Goal: Task Accomplishment & Management: Complete application form

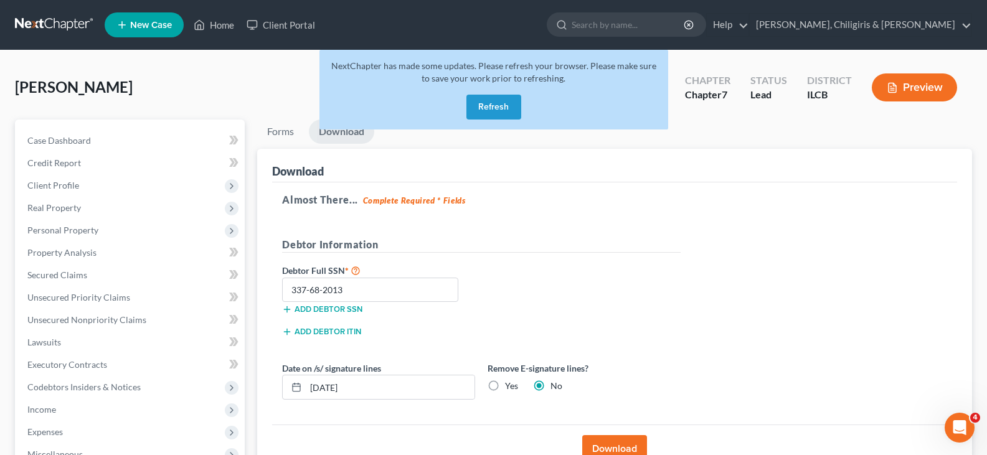
click at [492, 108] on button "Refresh" at bounding box center [493, 107] width 55 height 25
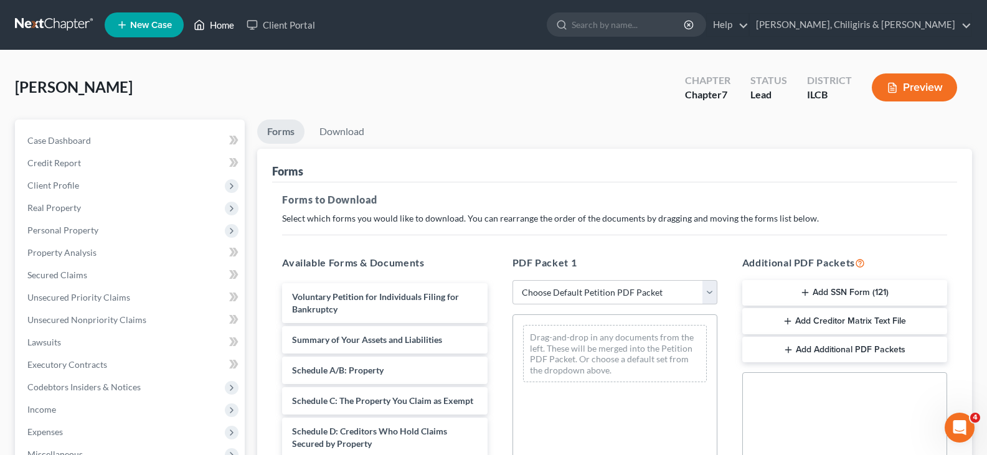
click at [209, 21] on link "Home" at bounding box center [213, 25] width 53 height 22
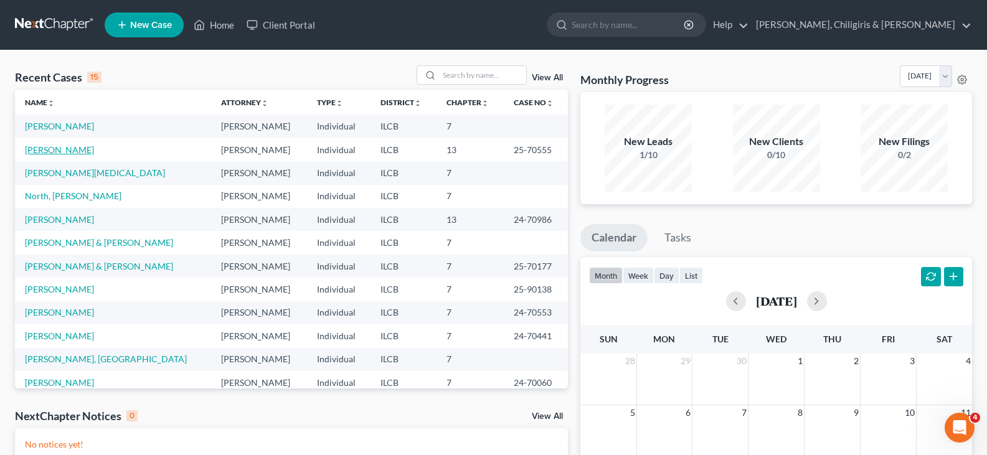
click at [56, 147] on link "[PERSON_NAME]" at bounding box center [59, 149] width 69 height 11
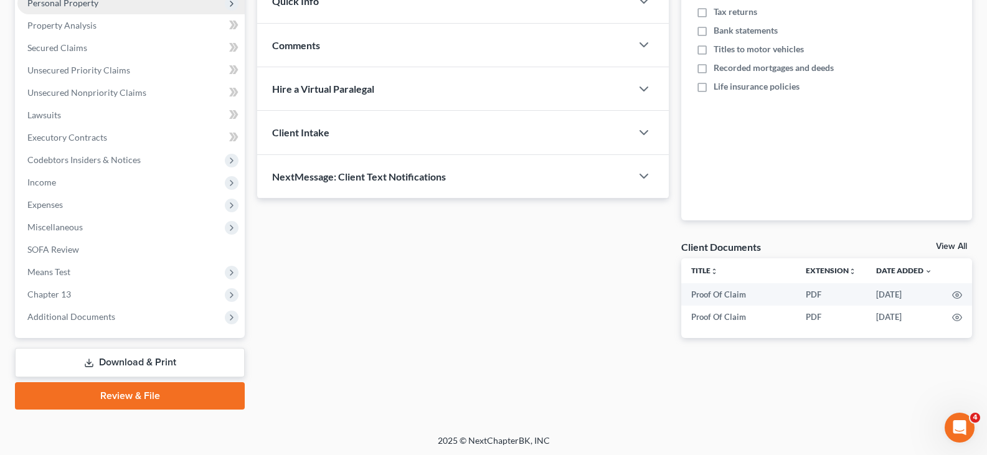
scroll to position [229, 0]
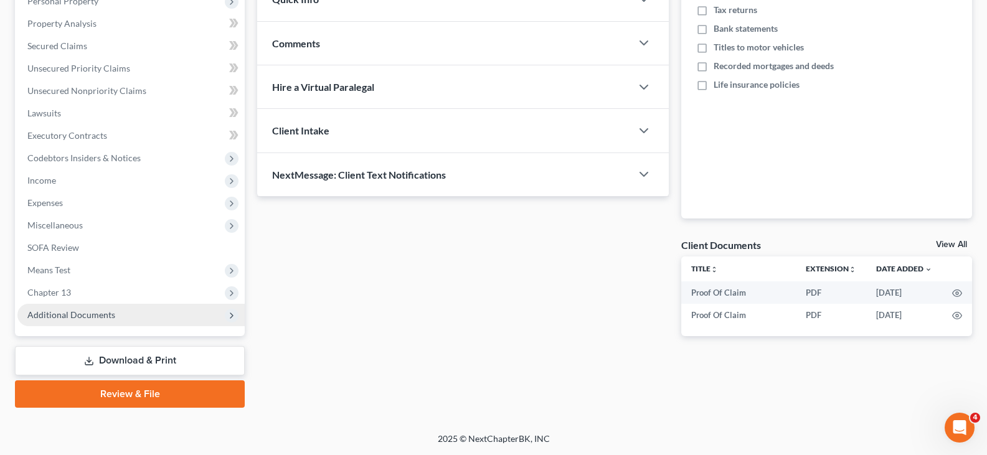
click at [85, 315] on span "Additional Documents" at bounding box center [71, 314] width 88 height 11
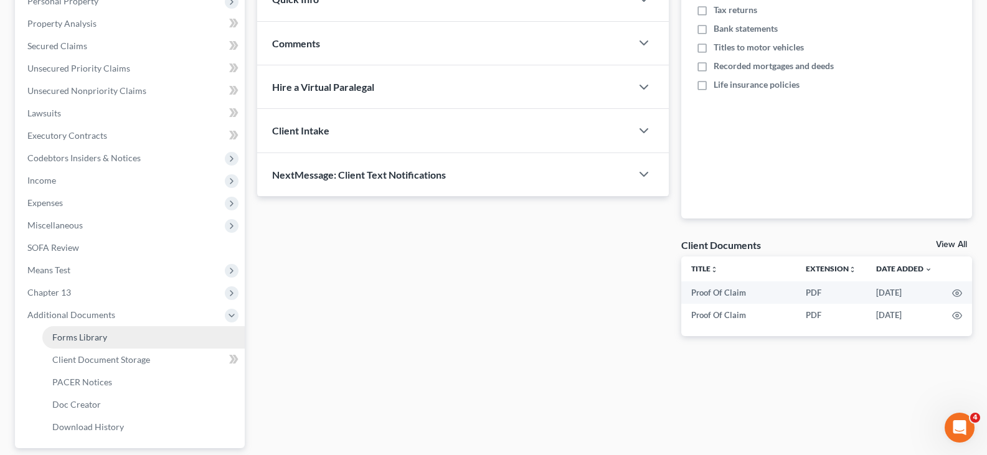
click at [95, 338] on span "Forms Library" at bounding box center [79, 337] width 55 height 11
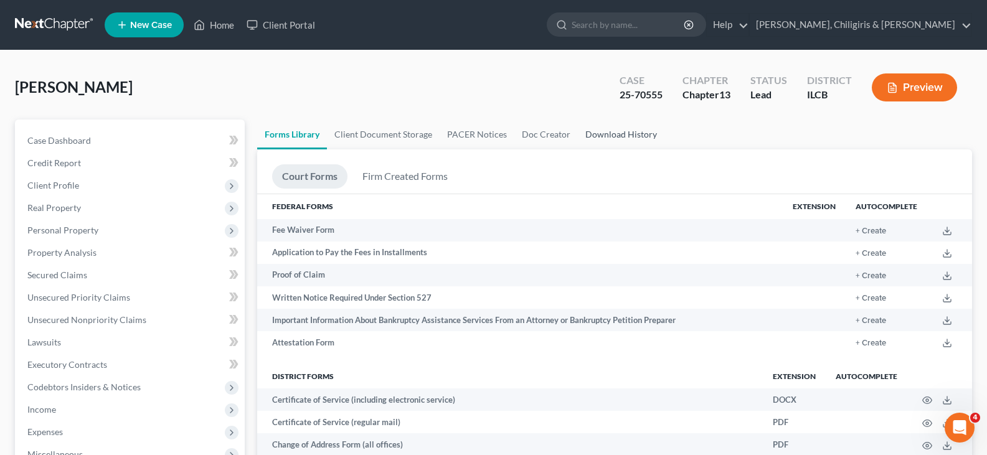
click at [615, 137] on link "Download History" at bounding box center [621, 135] width 87 height 30
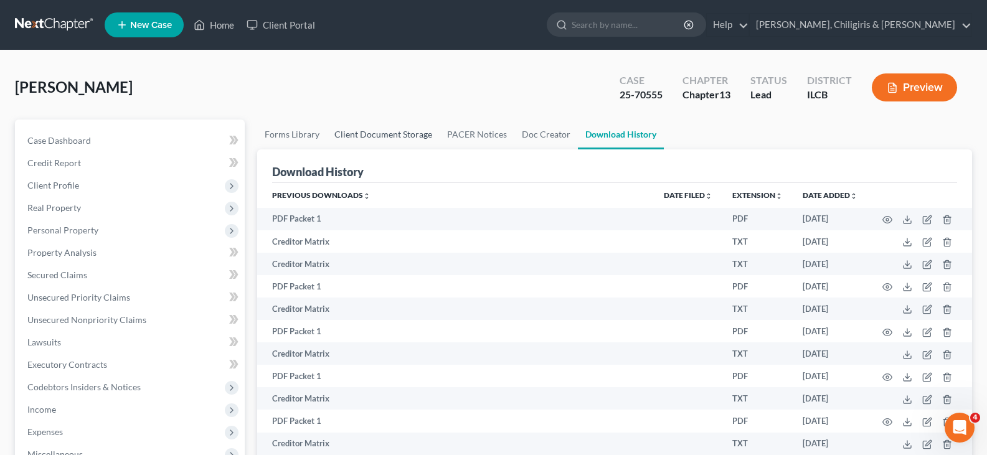
click at [389, 135] on link "Client Document Storage" at bounding box center [383, 135] width 113 height 30
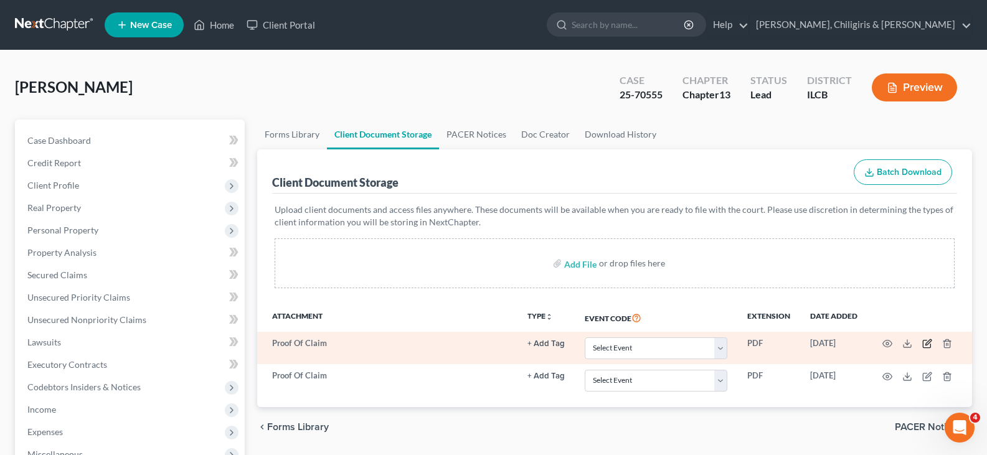
click at [924, 345] on icon "button" at bounding box center [927, 344] width 10 height 10
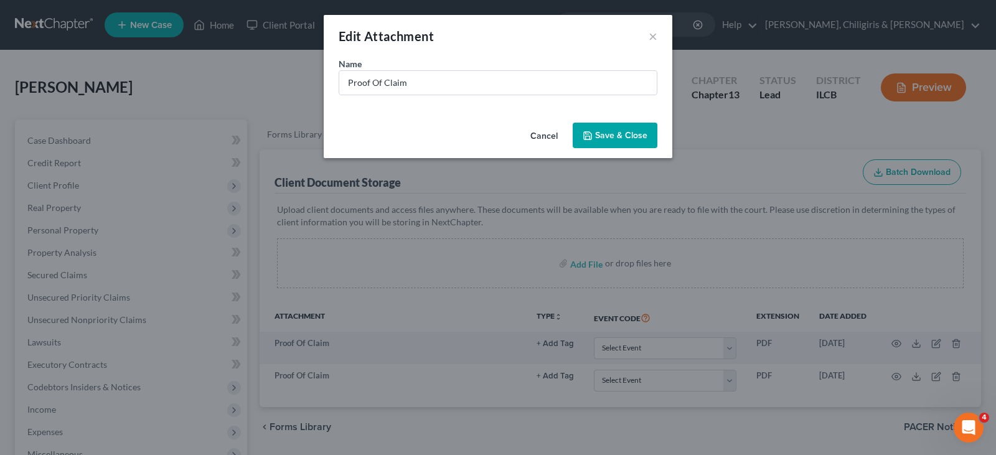
click at [639, 138] on span "Save & Close" at bounding box center [621, 135] width 52 height 11
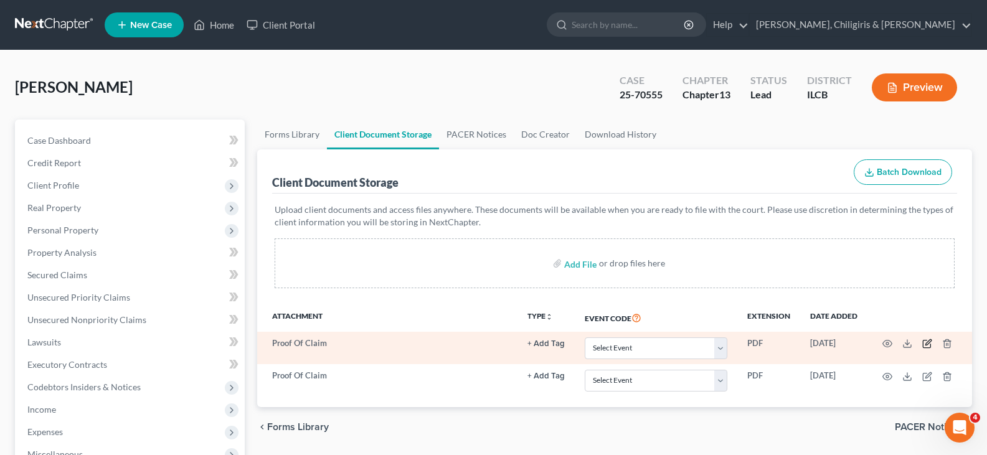
click at [926, 346] on icon "button" at bounding box center [927, 344] width 10 height 10
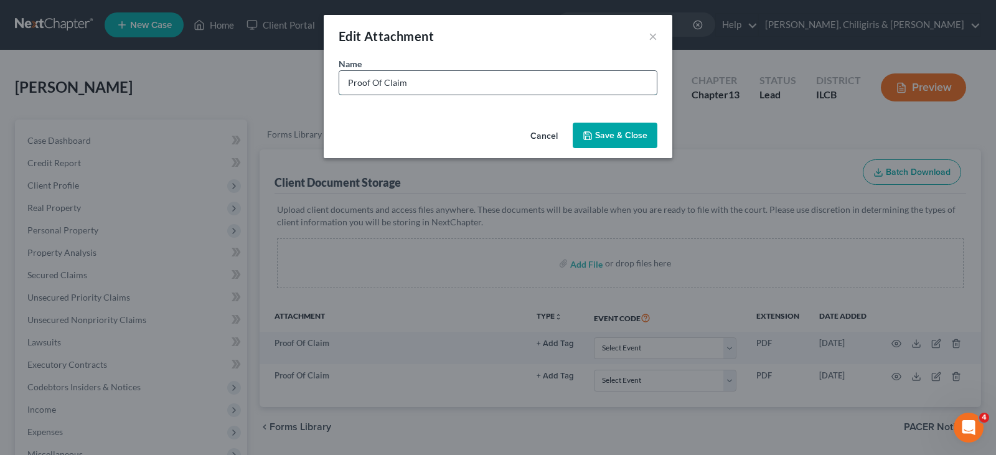
click at [545, 93] on input "Proof Of Claim" at bounding box center [498, 83] width 318 height 24
click at [540, 136] on button "Cancel" at bounding box center [544, 136] width 47 height 25
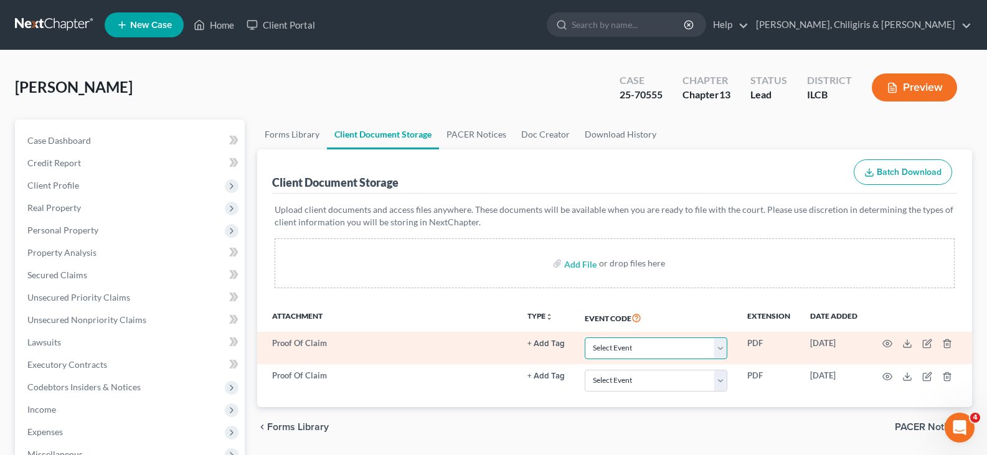
click at [725, 349] on select "Select Event Certification of Credit Counseling Chapter 13 Plan Debtor Electron…" at bounding box center [656, 348] width 143 height 22
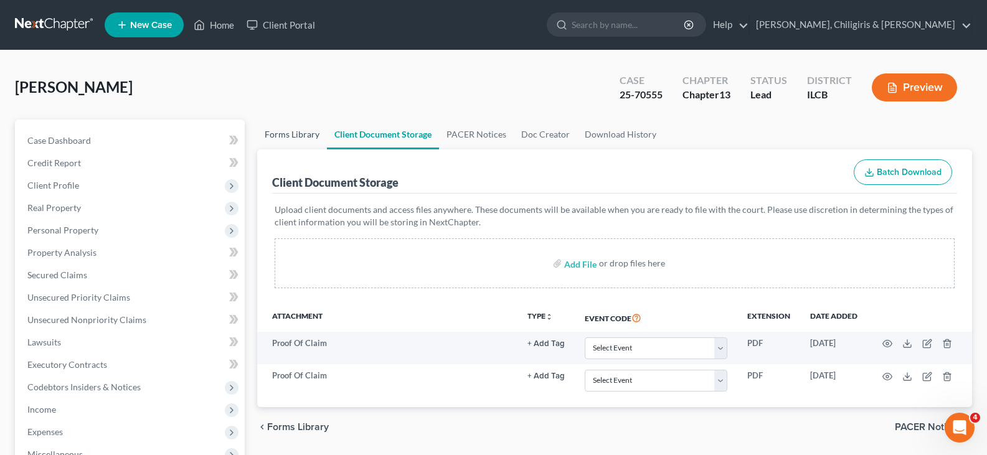
click at [280, 135] on link "Forms Library" at bounding box center [292, 135] width 70 height 30
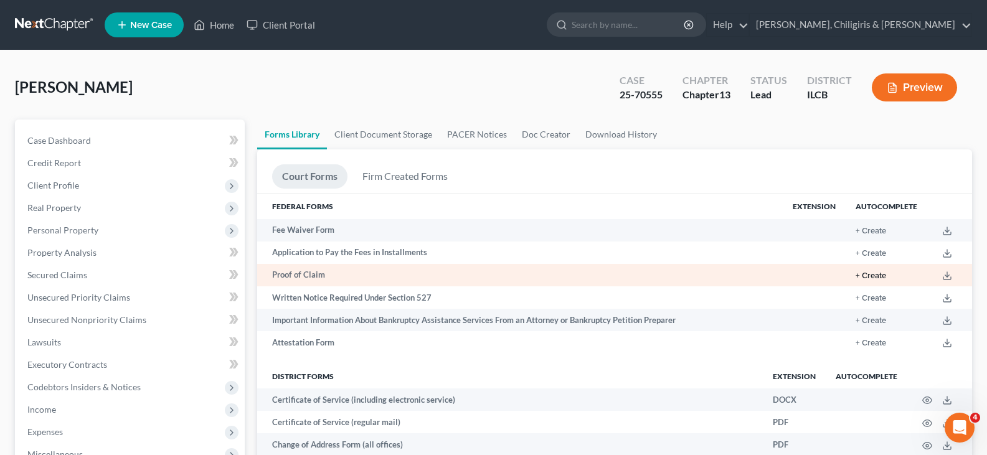
click at [879, 272] on button "+ Create" at bounding box center [871, 276] width 31 height 8
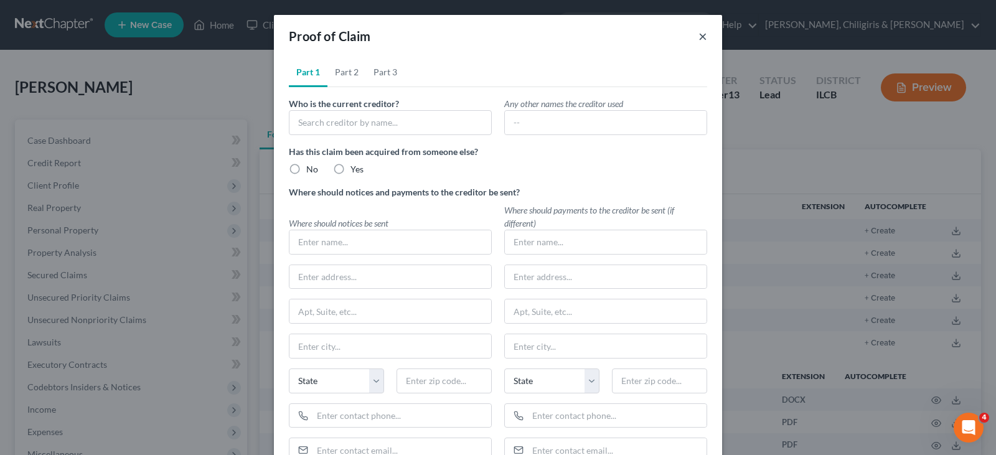
click at [699, 34] on button "×" at bounding box center [703, 36] width 9 height 15
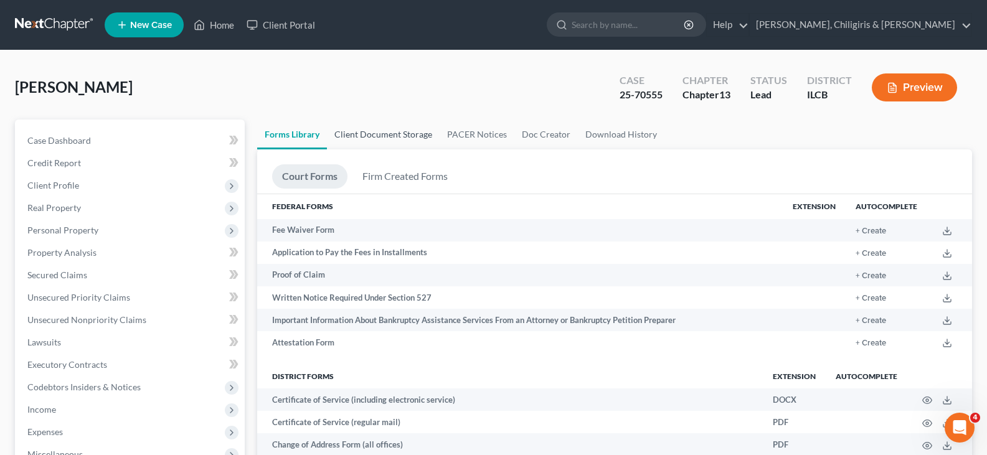
click at [390, 130] on link "Client Document Storage" at bounding box center [383, 135] width 113 height 30
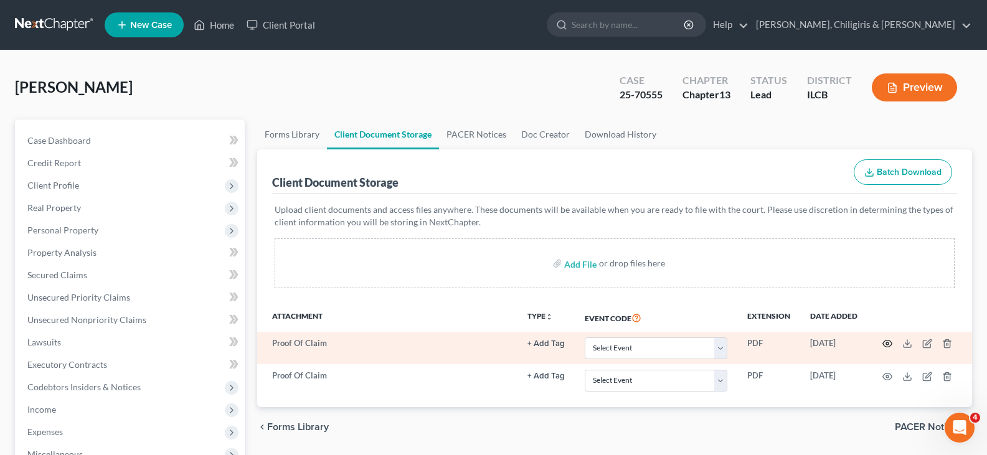
click at [884, 345] on icon "button" at bounding box center [887, 344] width 9 height 7
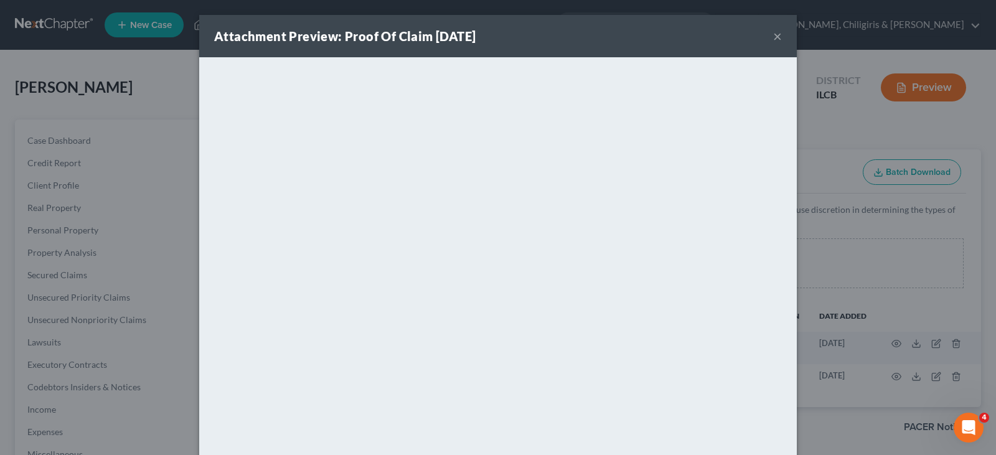
drag, startPoint x: 773, startPoint y: 38, endPoint x: 772, endPoint y: 60, distance: 21.8
click at [773, 39] on button "×" at bounding box center [777, 36] width 9 height 15
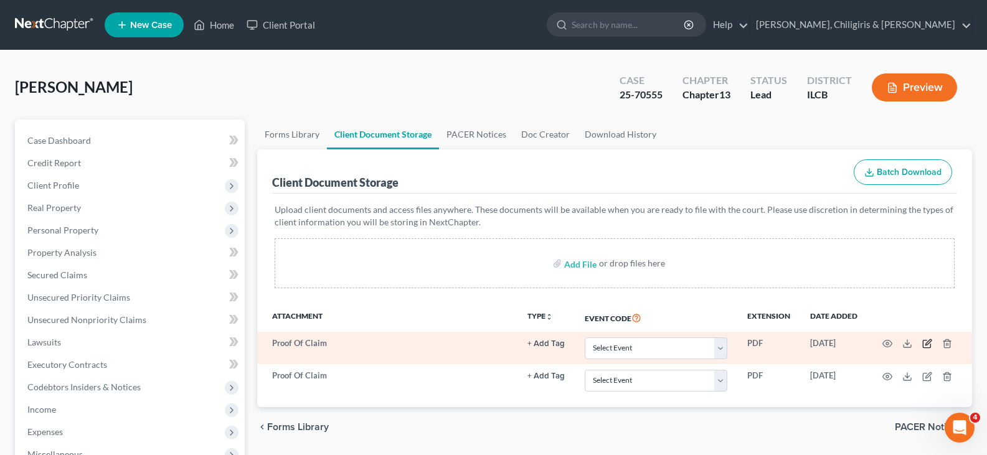
click at [926, 345] on icon "button" at bounding box center [928, 343] width 6 height 6
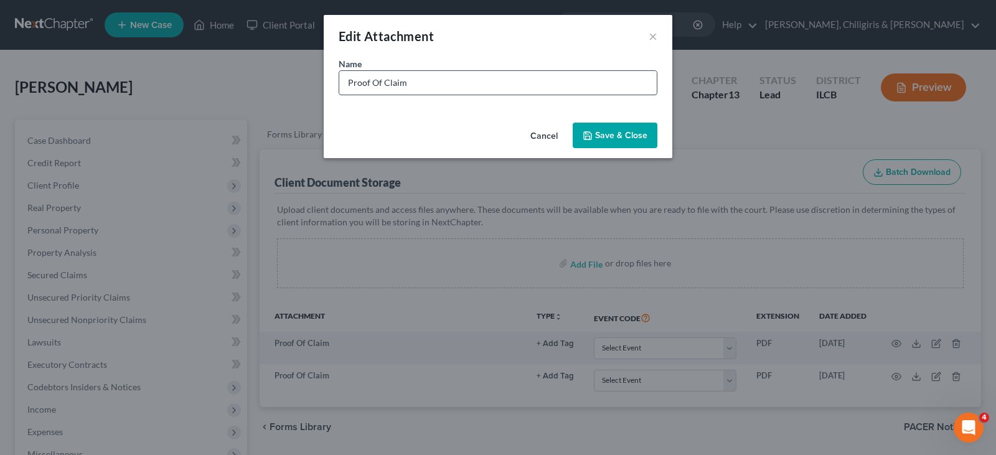
click at [562, 88] on input "Proof Of Claim" at bounding box center [498, 83] width 318 height 24
click at [361, 79] on input "Proof Of Claim" at bounding box center [498, 83] width 318 height 24
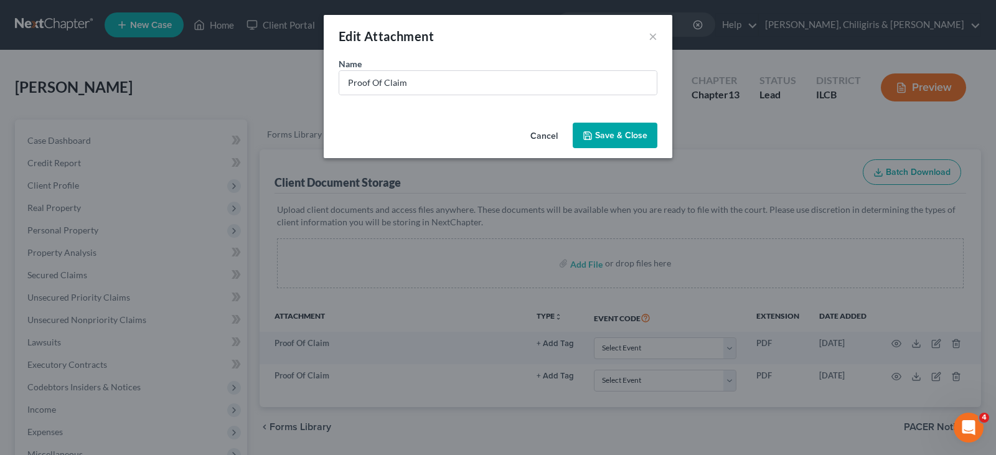
click at [622, 136] on span "Save & Close" at bounding box center [621, 135] width 52 height 11
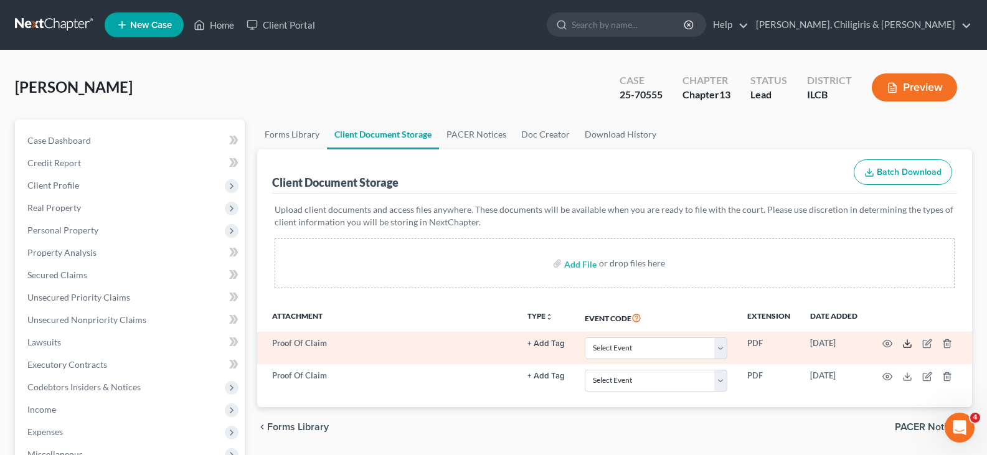
click at [907, 344] on line at bounding box center [907, 342] width 0 height 5
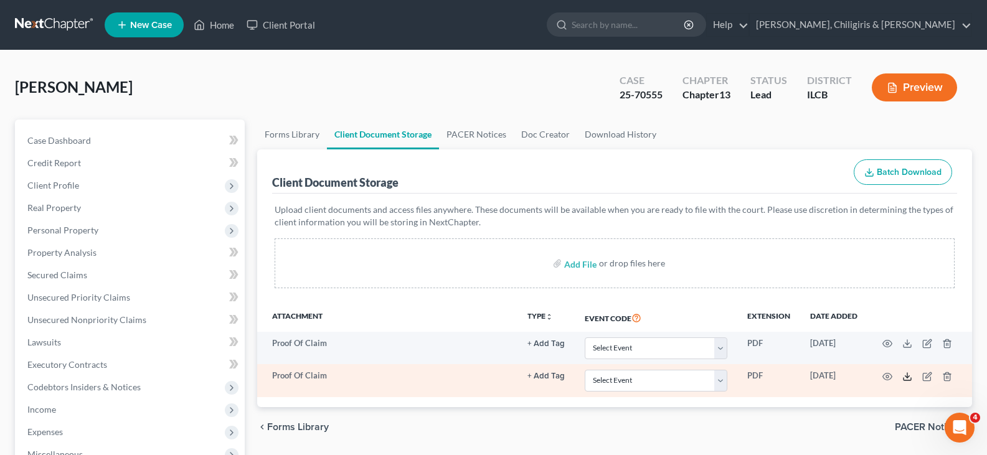
click at [909, 378] on icon at bounding box center [907, 377] width 10 height 10
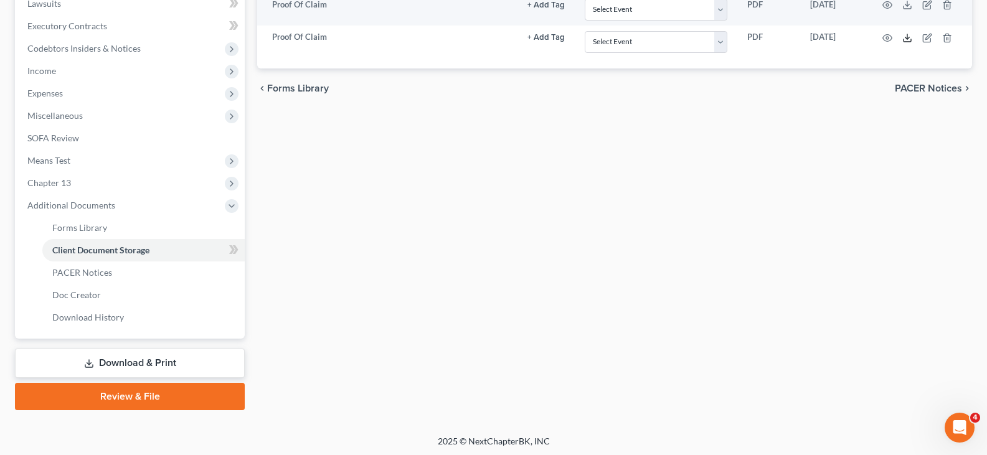
scroll to position [341, 0]
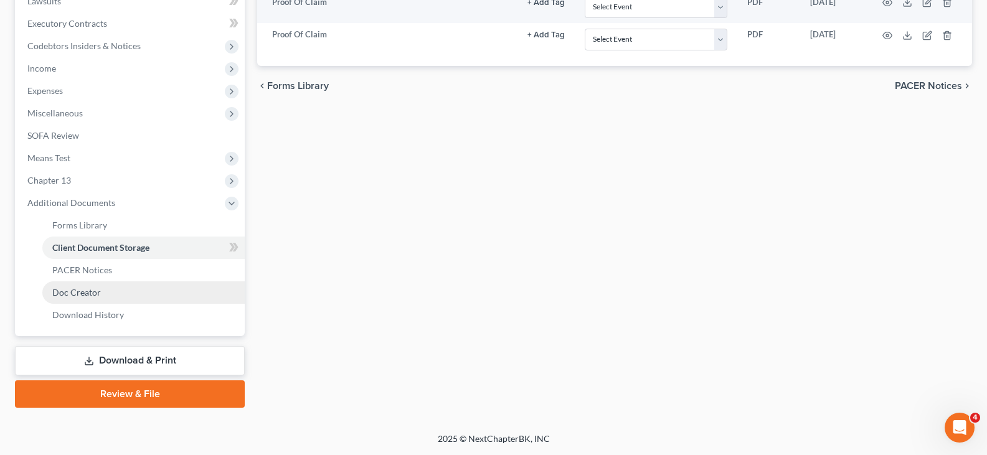
drag, startPoint x: 92, startPoint y: 292, endPoint x: 94, endPoint y: 283, distance: 8.9
click at [92, 292] on span "Doc Creator" at bounding box center [76, 292] width 49 height 11
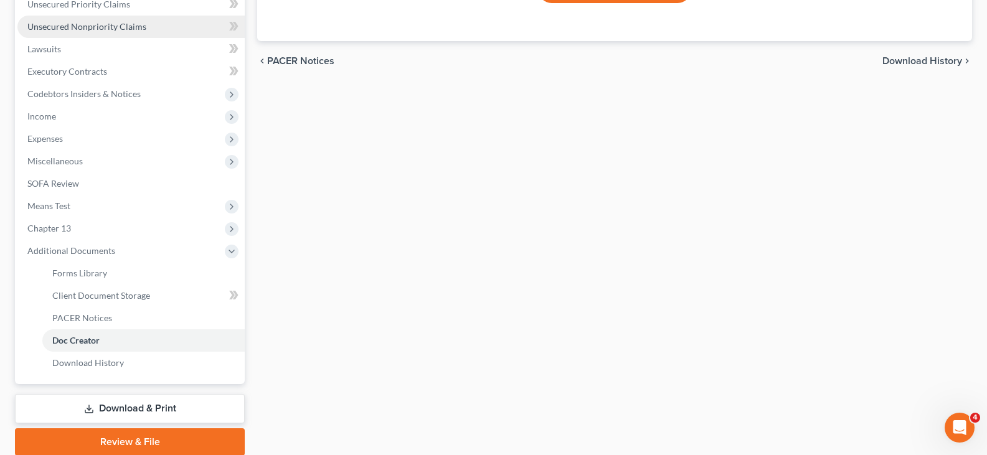
scroll to position [341, 0]
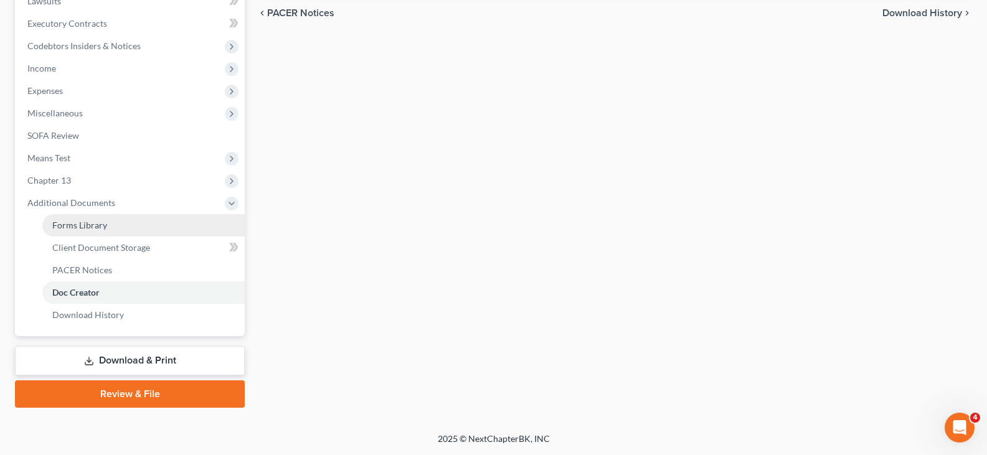
click at [86, 229] on span "Forms Library" at bounding box center [79, 225] width 55 height 11
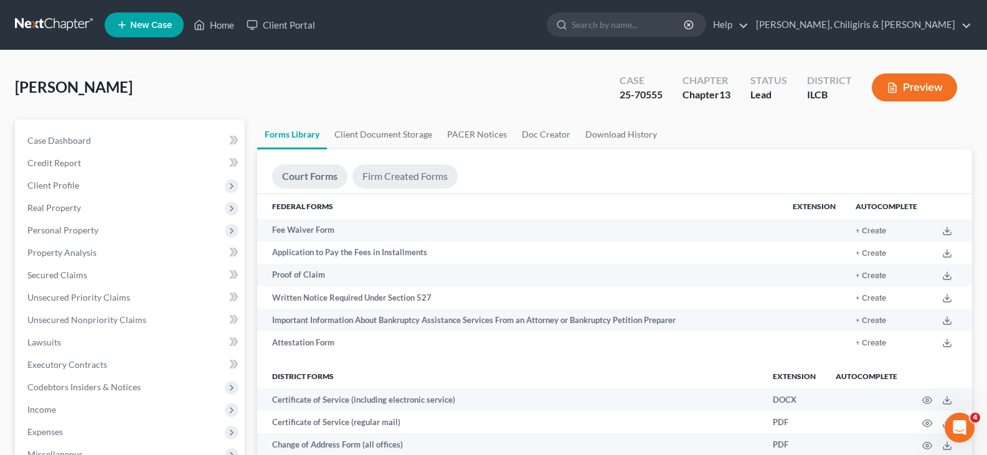
click at [371, 174] on link "Firm Created Forms" at bounding box center [404, 176] width 105 height 24
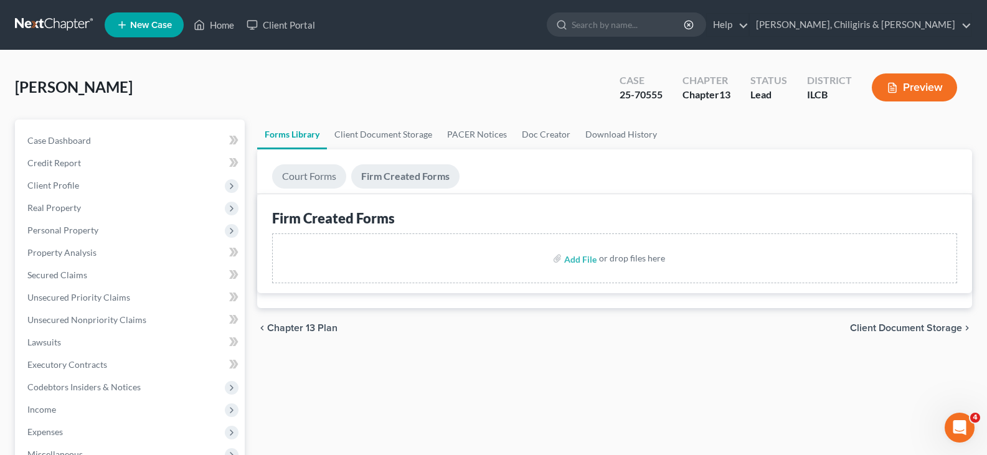
click at [308, 179] on link "Court Forms" at bounding box center [309, 176] width 74 height 24
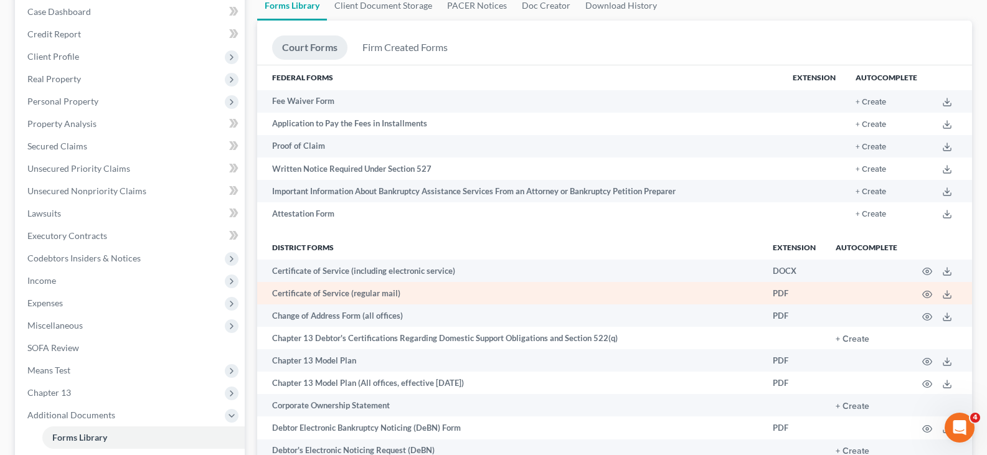
scroll to position [114, 0]
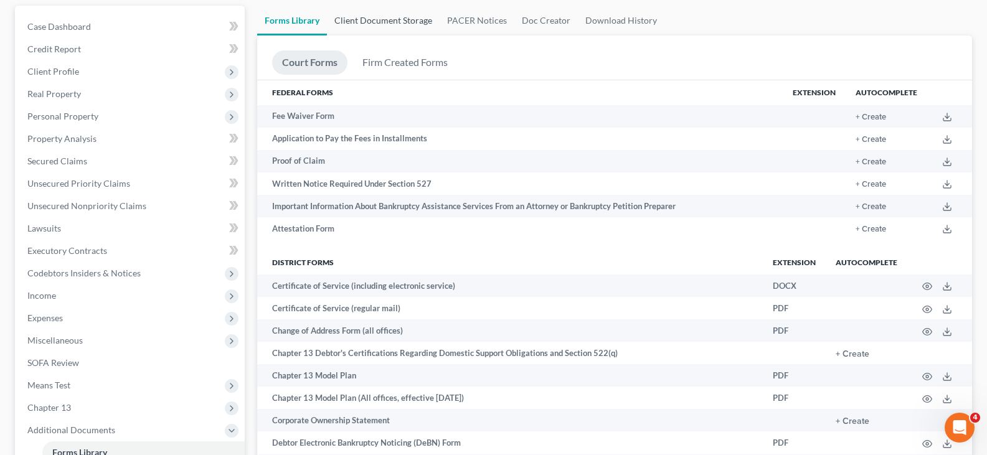
click at [404, 24] on link "Client Document Storage" at bounding box center [383, 21] width 113 height 30
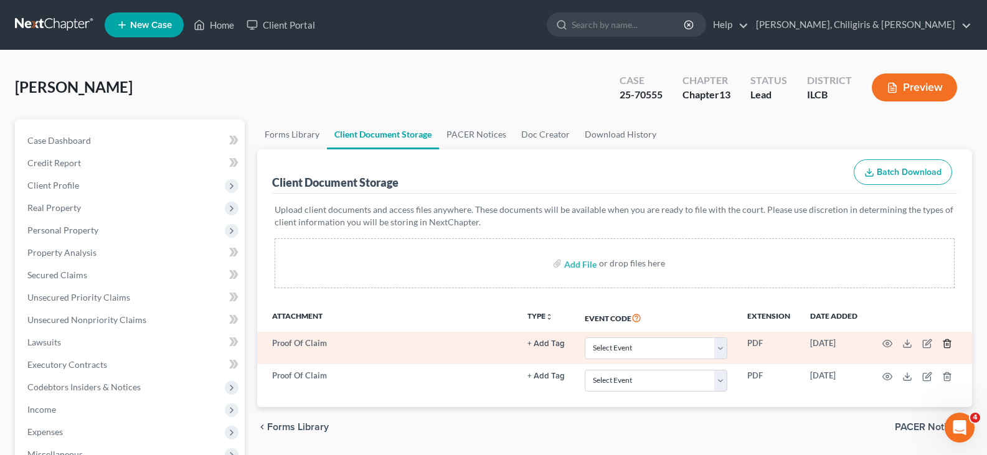
click at [949, 348] on icon "button" at bounding box center [947, 344] width 6 height 8
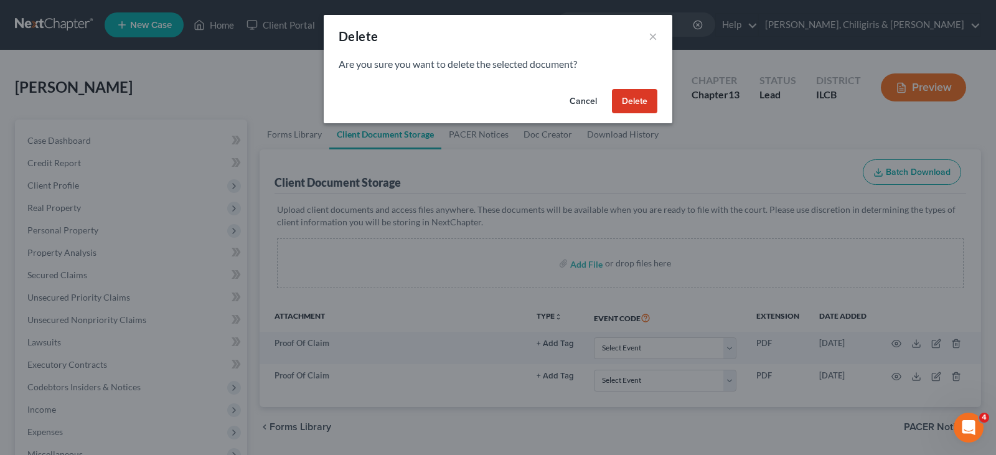
click at [633, 100] on button "Delete" at bounding box center [634, 101] width 45 height 25
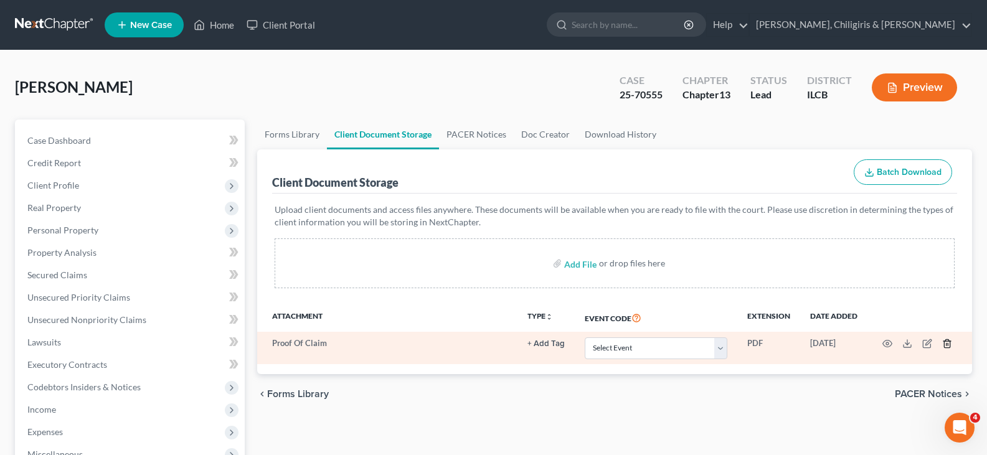
click at [947, 347] on icon "button" at bounding box center [947, 344] width 10 height 10
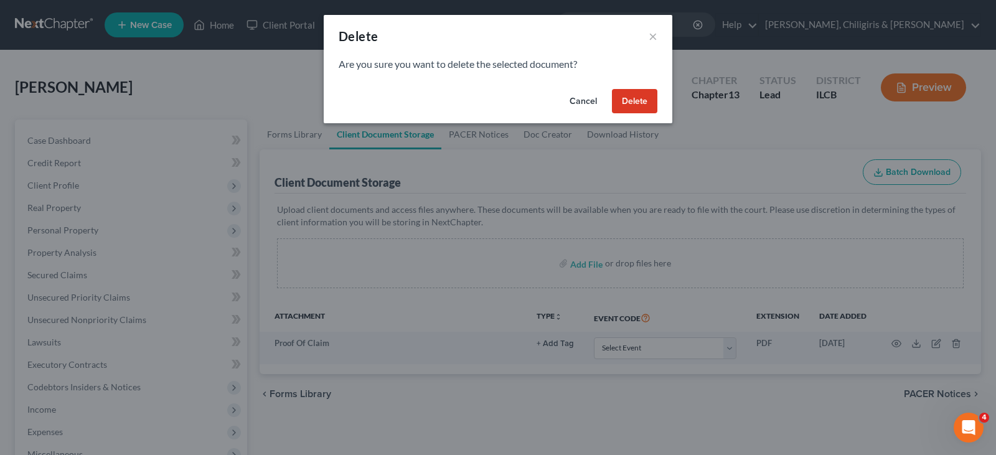
click at [639, 102] on button "Delete" at bounding box center [634, 101] width 45 height 25
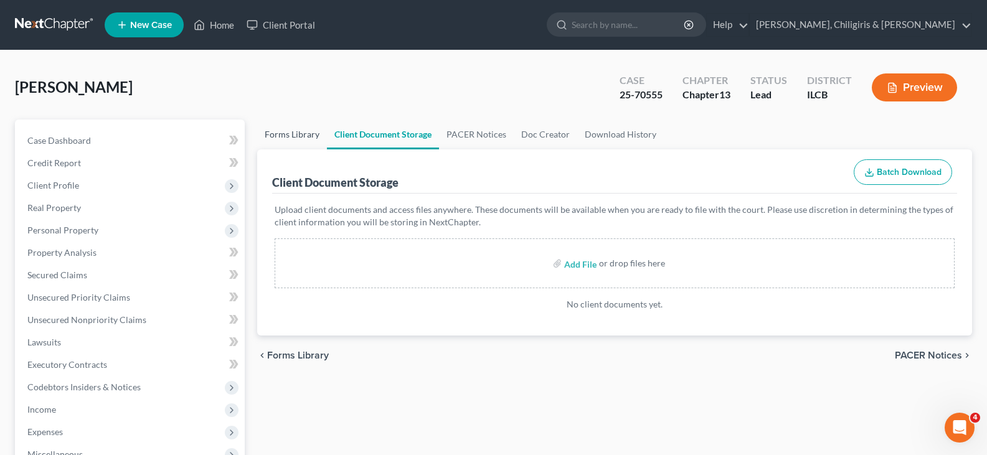
click at [283, 133] on link "Forms Library" at bounding box center [292, 135] width 70 height 30
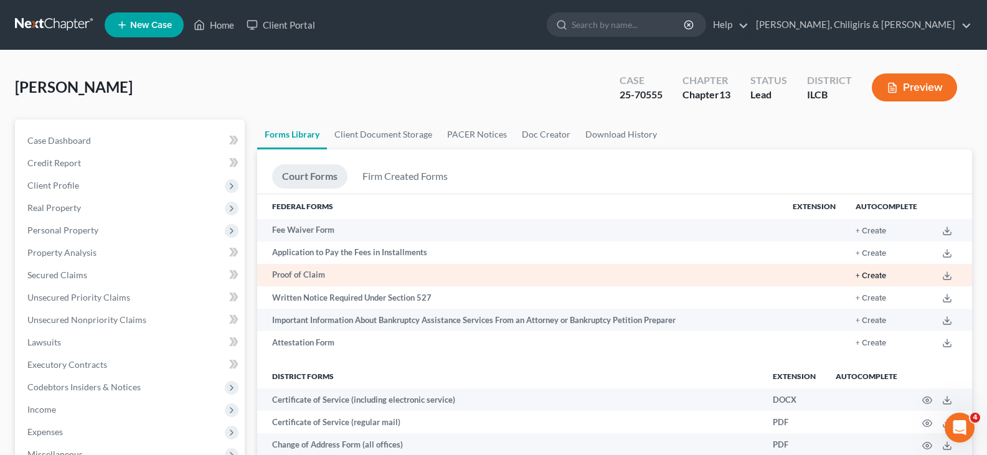
click at [879, 275] on button "+ Create" at bounding box center [871, 276] width 31 height 8
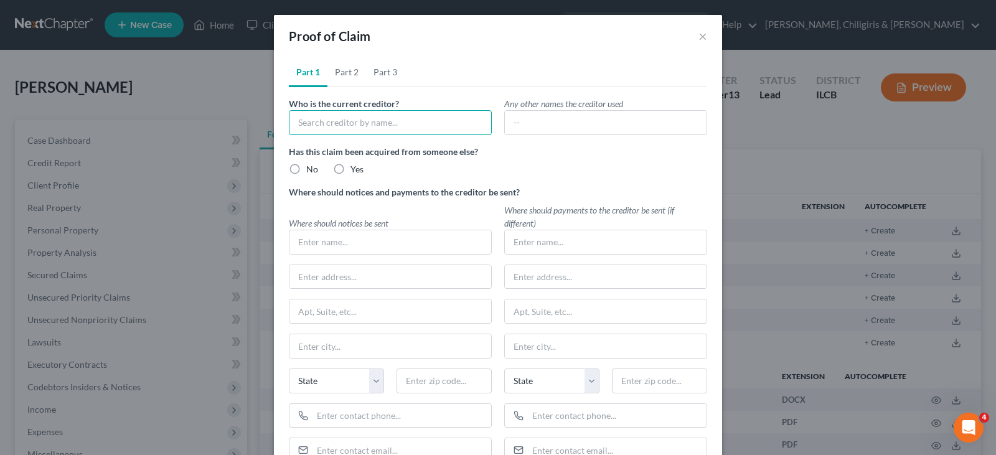
click at [329, 120] on input "text" at bounding box center [390, 122] width 203 height 25
type input "CEFCU"
click at [306, 171] on label "No" at bounding box center [312, 169] width 12 height 12
click at [311, 171] on input "No" at bounding box center [315, 167] width 8 height 8
radio input "true"
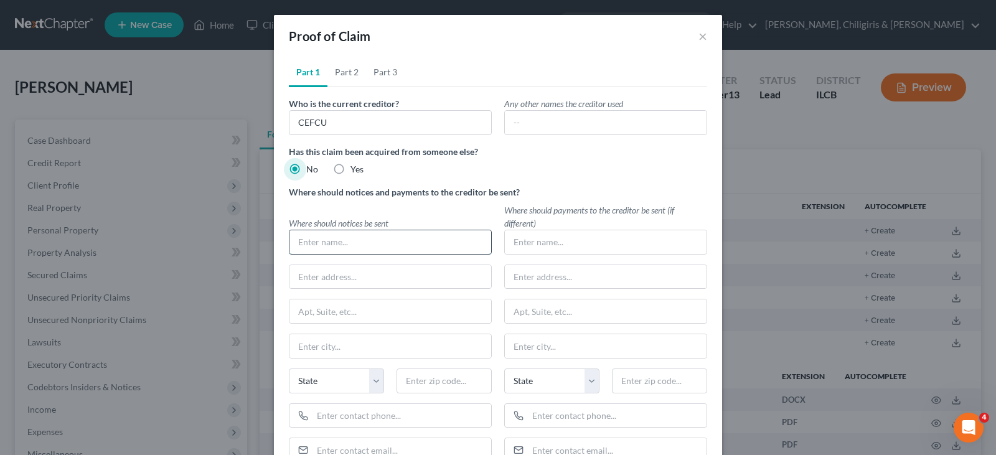
drag, startPoint x: 326, startPoint y: 243, endPoint x: 330, endPoint y: 237, distance: 7.6
click at [326, 242] on input "text" at bounding box center [391, 242] width 202 height 24
type input "3"
type input "[STREET_ADDRESS][PERSON_NAME]"
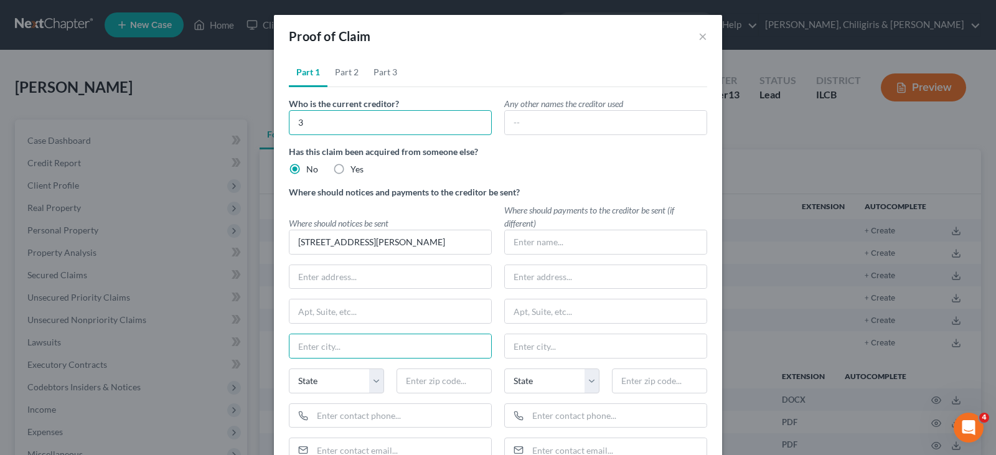
click at [310, 123] on input "3" at bounding box center [390, 122] width 203 height 25
type input "CEFCU"
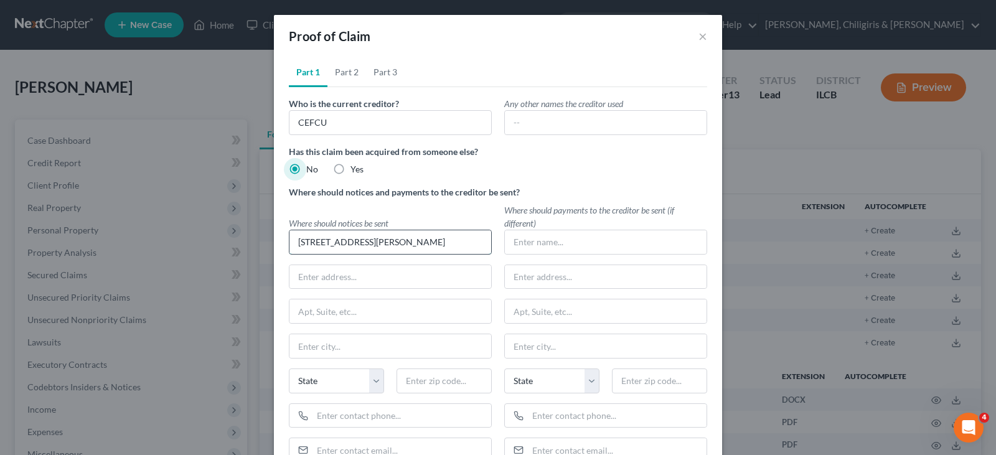
click at [305, 242] on input "[STREET_ADDRESS][PERSON_NAME]" at bounding box center [391, 242] width 202 height 24
drag, startPoint x: 294, startPoint y: 243, endPoint x: 437, endPoint y: 248, distance: 143.3
click at [437, 248] on input "[STREET_ADDRESS][PERSON_NAME]" at bounding box center [391, 242] width 202 height 24
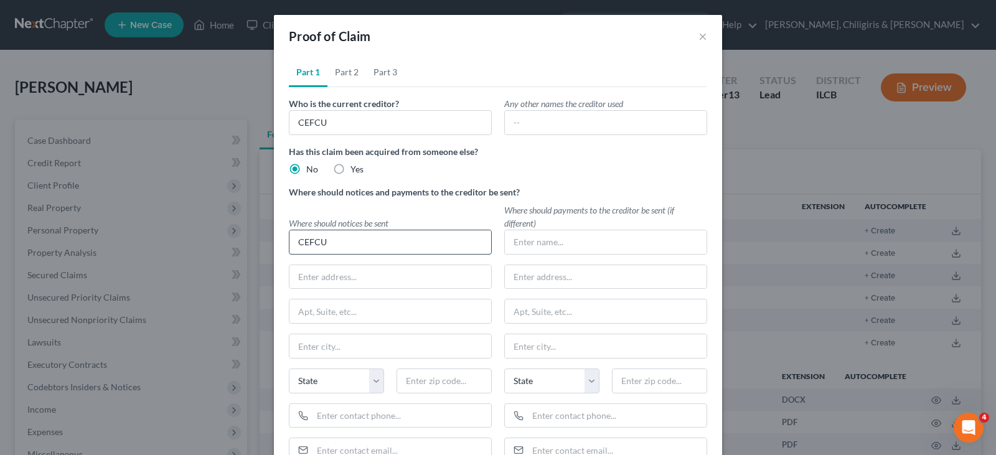
type input "CEFCU"
type input "[STREET_ADDRESS][PERSON_NAME]"
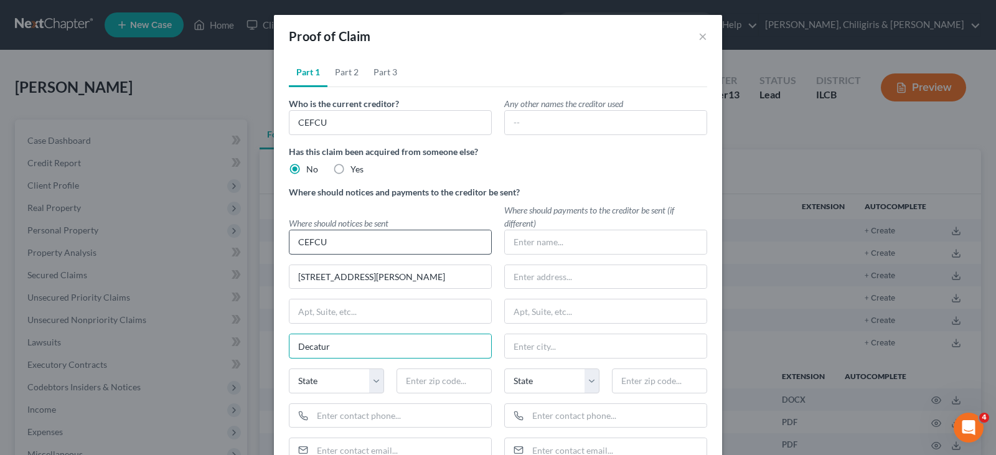
type input "Decatur"
select select "14"
type input "62526"
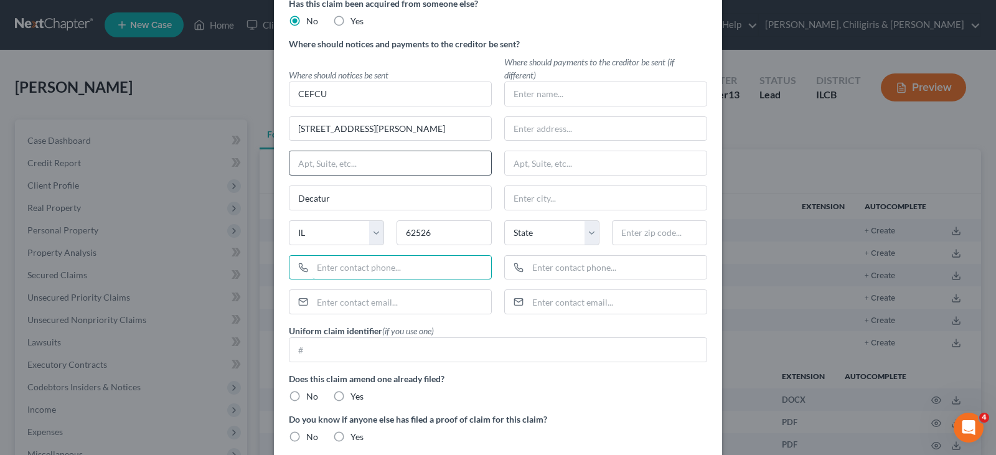
scroll to position [218, 0]
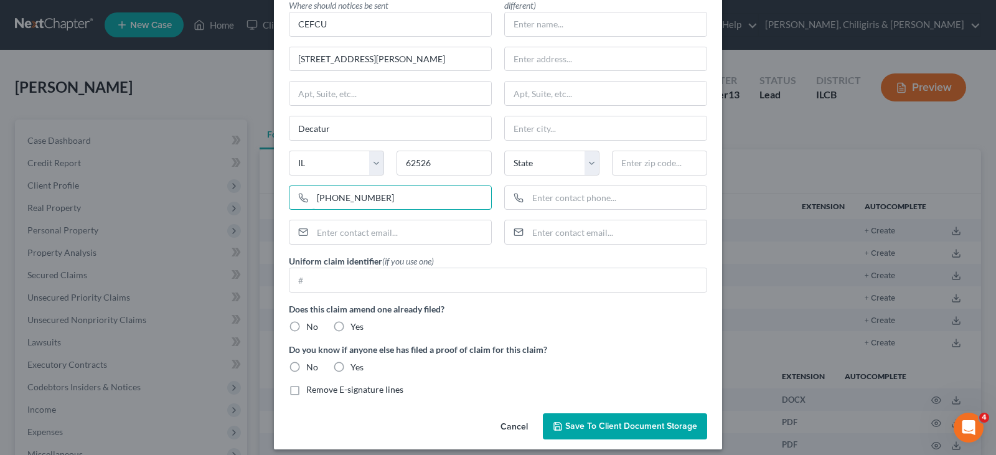
type input "[PHONE_NUMBER]"
click at [306, 328] on label "No" at bounding box center [312, 327] width 12 height 12
click at [311, 328] on input "No" at bounding box center [315, 325] width 8 height 8
radio input "true"
click at [306, 367] on label "No" at bounding box center [312, 367] width 12 height 12
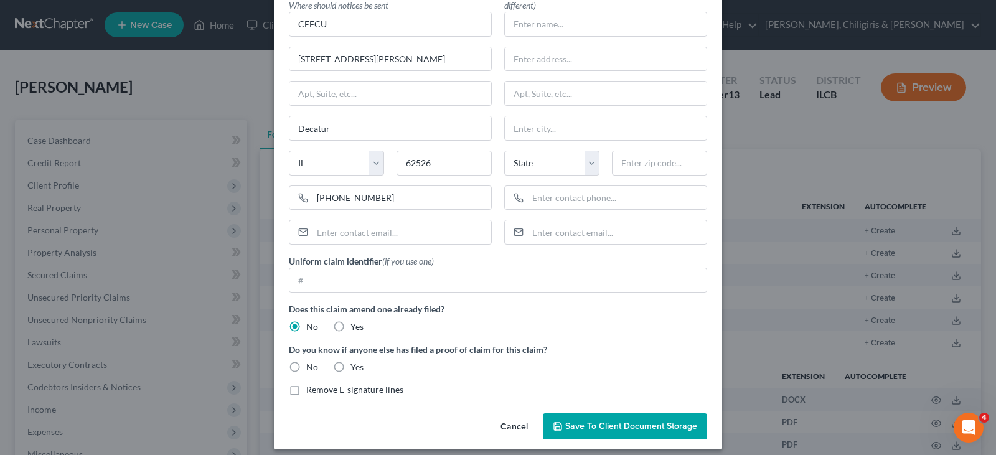
click at [311, 367] on input "No" at bounding box center [315, 365] width 8 height 8
radio input "true"
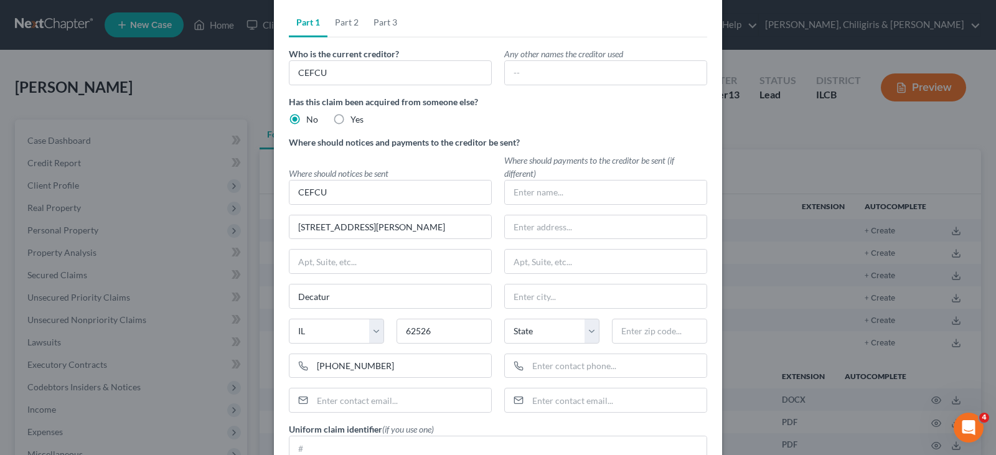
scroll to position [0, 0]
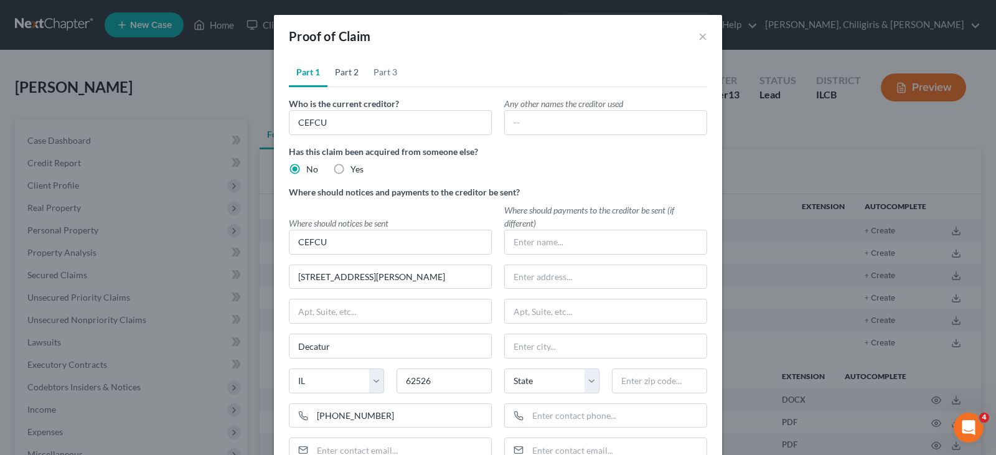
click at [339, 75] on link "Part 2" at bounding box center [347, 72] width 39 height 30
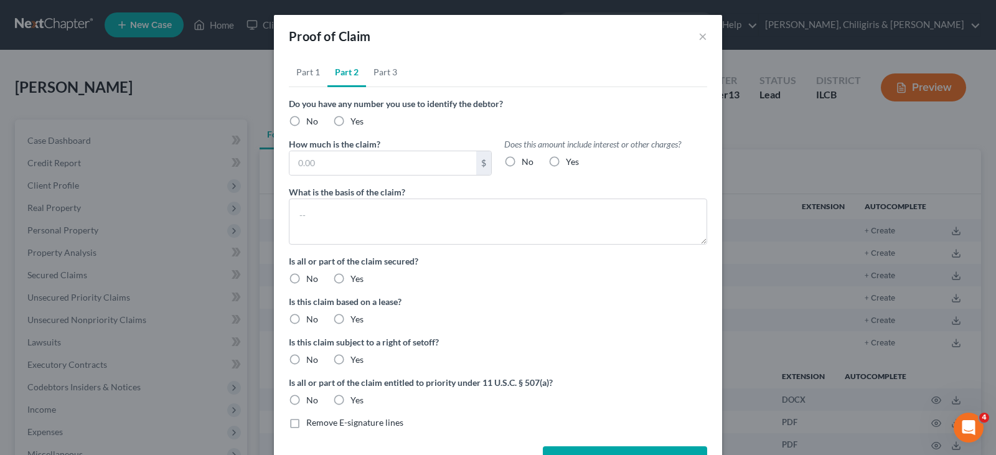
click at [306, 121] on label "No" at bounding box center [312, 121] width 12 height 12
click at [311, 121] on input "No" at bounding box center [315, 119] width 8 height 8
radio input "true"
click at [339, 165] on input "text" at bounding box center [383, 163] width 187 height 24
type input "20,000.00"
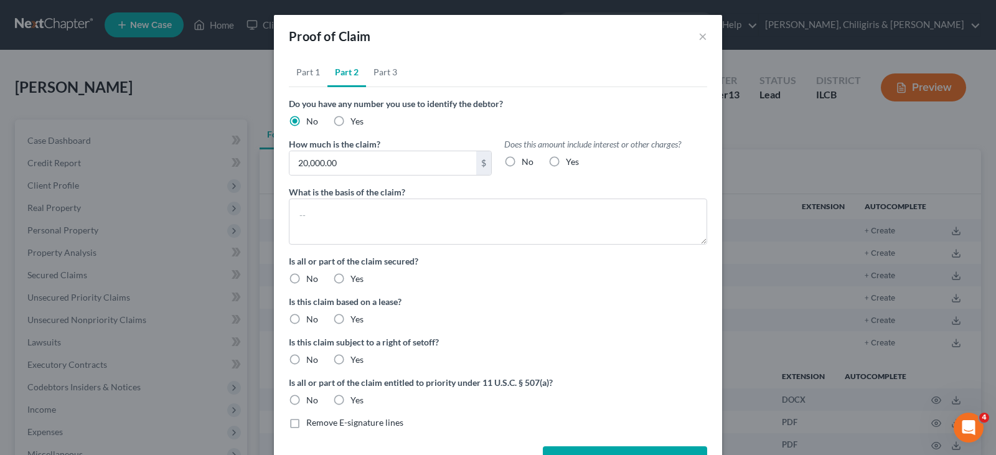
click at [566, 164] on label "Yes" at bounding box center [572, 162] width 13 height 12
click at [571, 164] on input "Yes" at bounding box center [575, 160] width 8 height 8
radio input "true"
click at [362, 213] on textarea at bounding box center [498, 222] width 418 height 46
type textarea "2019 Chevrolet Traverse"
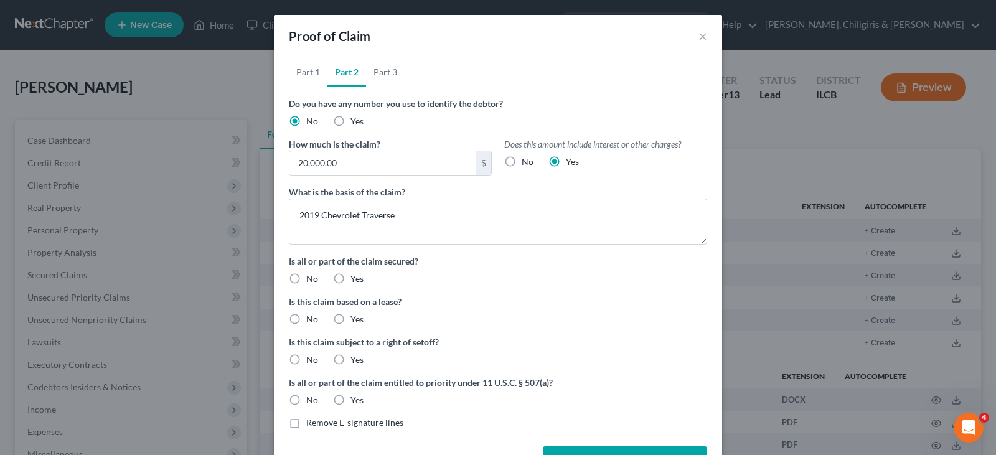
click at [351, 276] on label "Yes" at bounding box center [357, 279] width 13 height 12
click at [356, 276] on input "Yes" at bounding box center [360, 277] width 8 height 8
radio input "true"
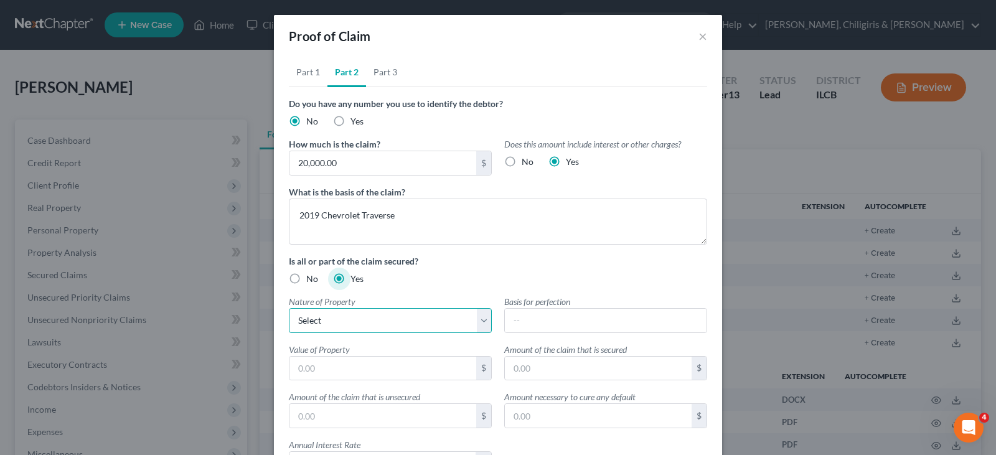
click at [364, 321] on select "Select Real Estate Motor Vehicle Other" at bounding box center [390, 320] width 203 height 25
select select "1"
click at [289, 308] on select "Select Real Estate Motor Vehicle Other" at bounding box center [390, 320] width 203 height 25
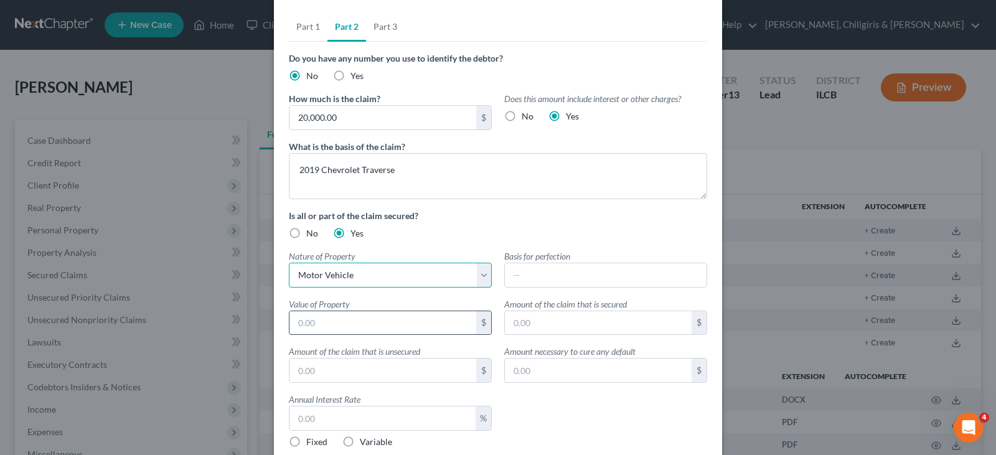
scroll to position [47, 0]
click at [402, 323] on input "text" at bounding box center [383, 322] width 187 height 24
type input "13,741.00"
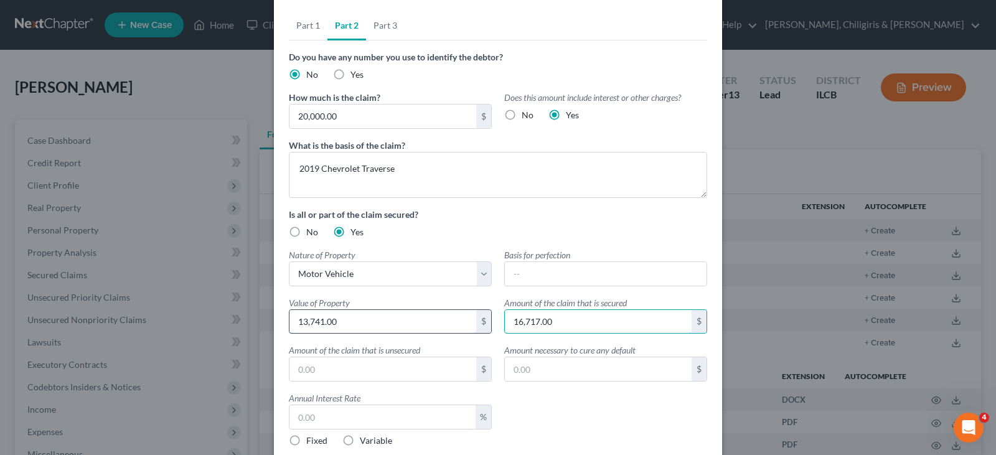
type input "16,717.00"
type input "3,283.00"
type input "20,000.00"
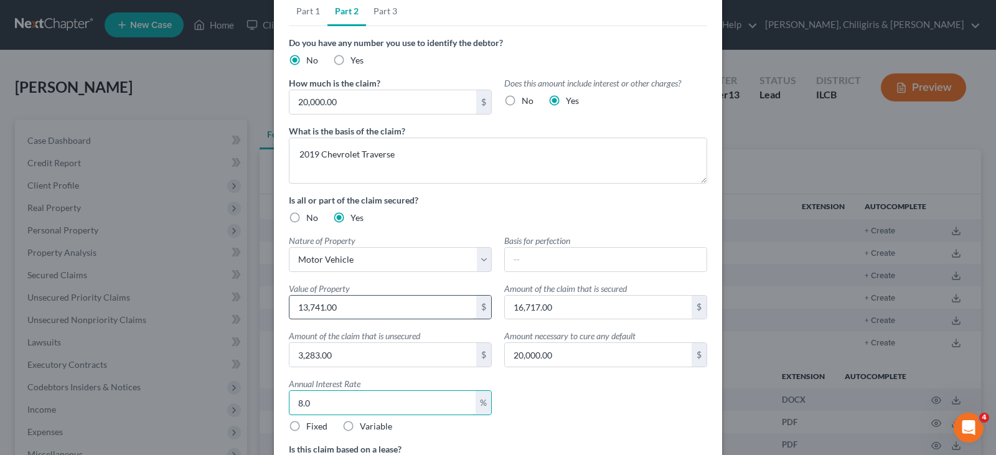
scroll to position [78, 0]
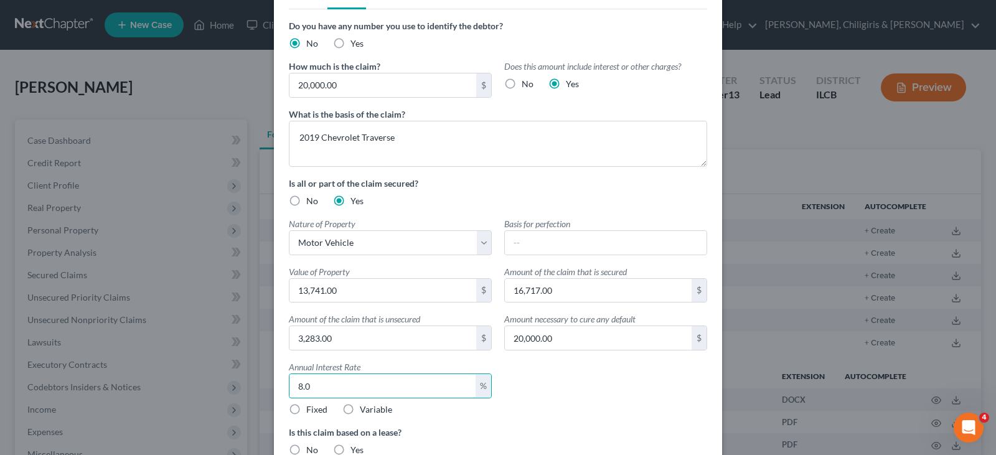
type input "8.0"
click at [306, 406] on label "Fixed" at bounding box center [316, 410] width 21 height 12
click at [311, 406] on input "Fixed" at bounding box center [315, 408] width 8 height 8
radio input "true"
click at [306, 451] on label "No" at bounding box center [312, 450] width 12 height 12
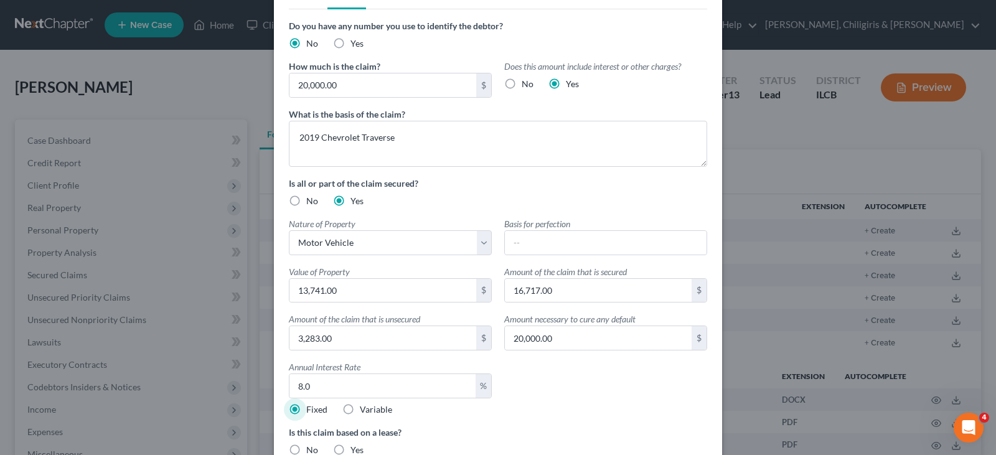
click at [311, 451] on input "No" at bounding box center [315, 448] width 8 height 8
radio input "true"
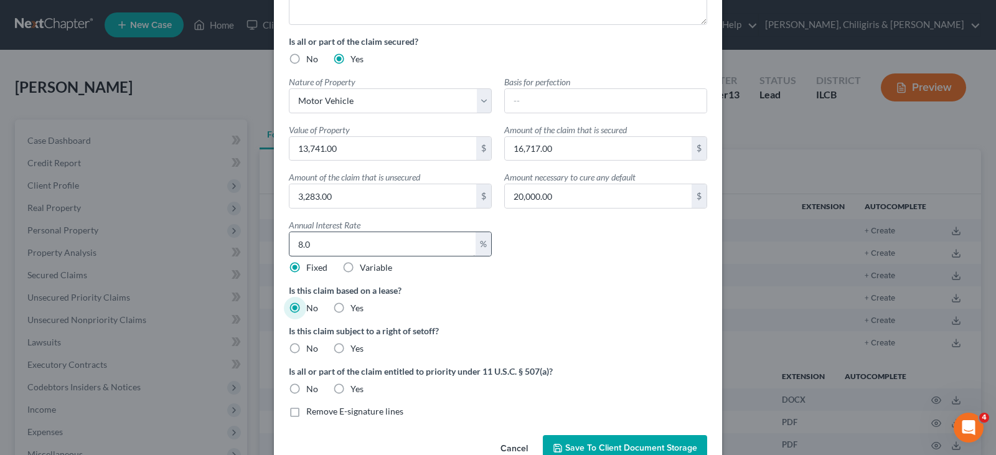
scroll to position [251, 0]
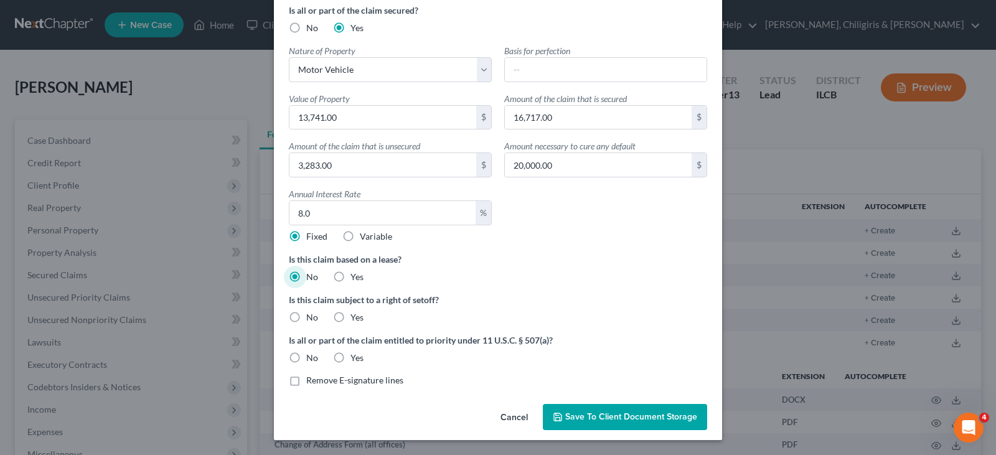
click at [306, 316] on label "No" at bounding box center [312, 317] width 12 height 12
click at [311, 316] on input "No" at bounding box center [315, 315] width 8 height 8
radio input "true"
click at [306, 358] on label "No" at bounding box center [312, 358] width 12 height 12
click at [311, 358] on input "No" at bounding box center [315, 356] width 8 height 8
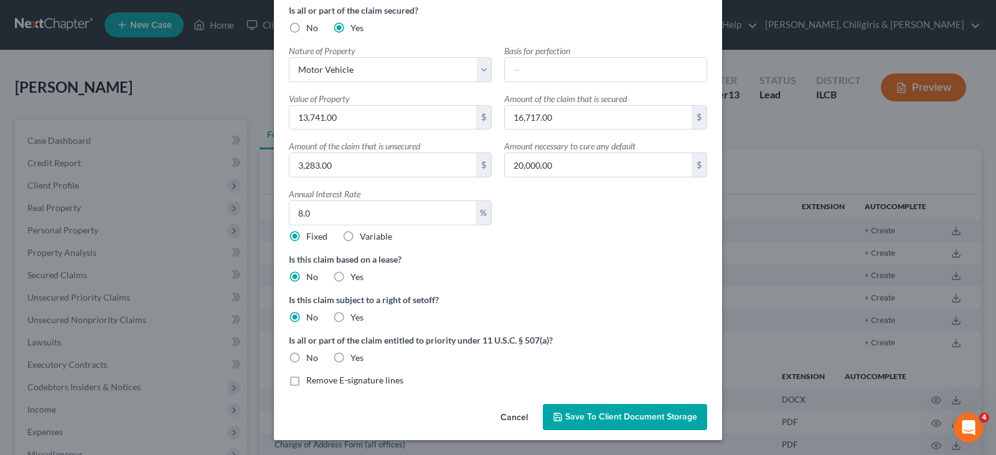
radio input "true"
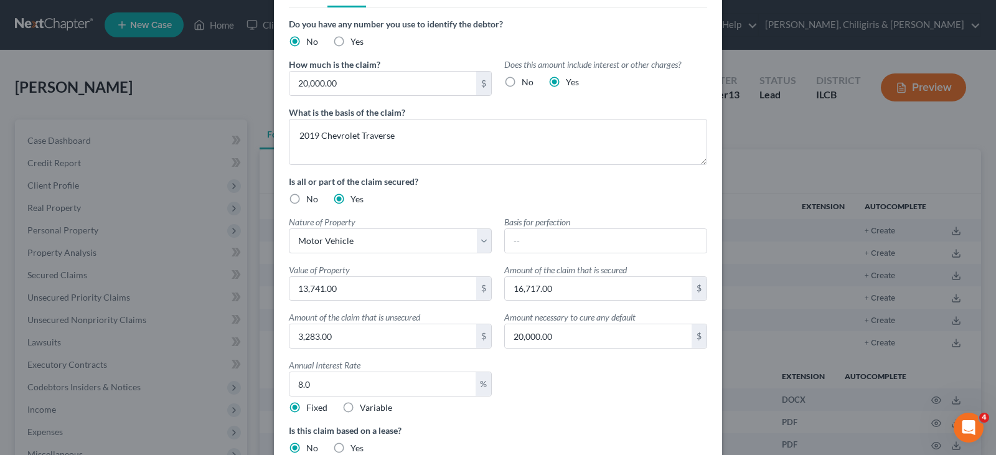
scroll to position [0, 0]
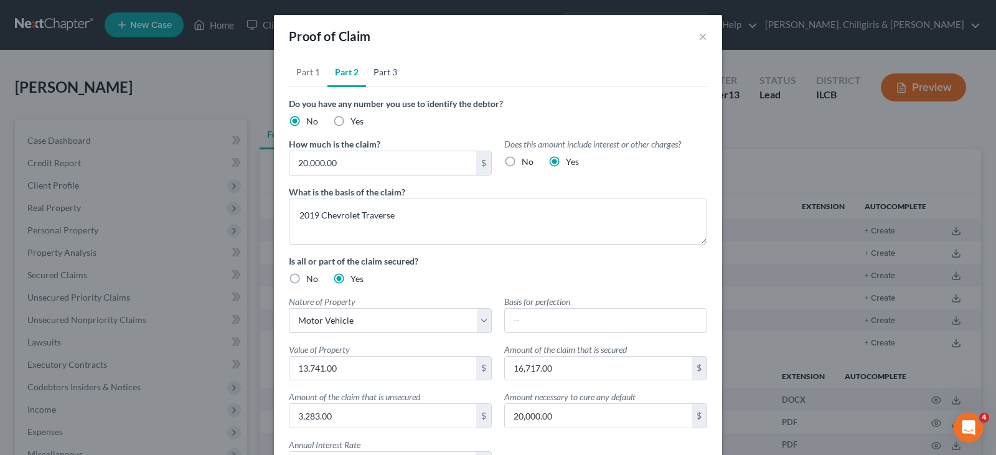
click at [381, 74] on link "Part 3" at bounding box center [385, 72] width 39 height 30
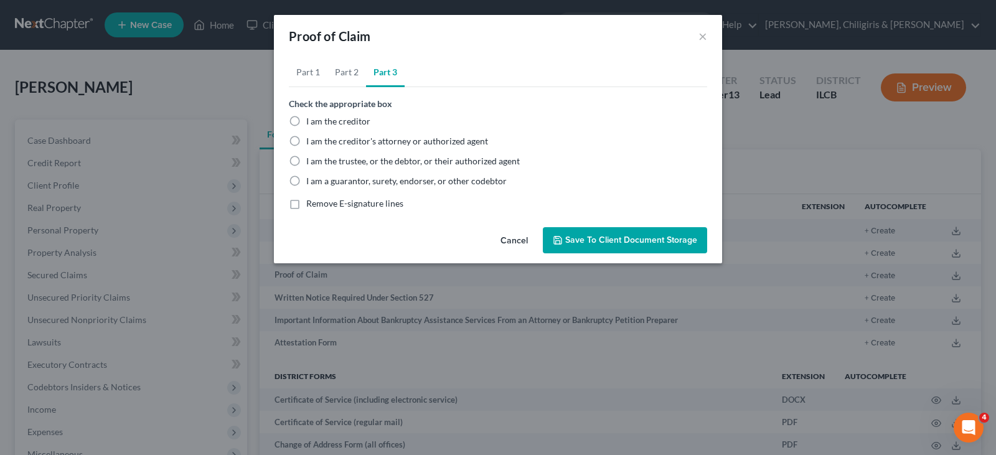
click at [306, 160] on label "I am the trustee, or the debtor, or their authorized agent" at bounding box center [413, 161] width 214 height 12
click at [311, 160] on input "I am the trustee, or the debtor, or their authorized agent" at bounding box center [315, 159] width 8 height 8
radio input "true"
click at [589, 238] on span "Save to Client Document Storage" at bounding box center [631, 240] width 132 height 11
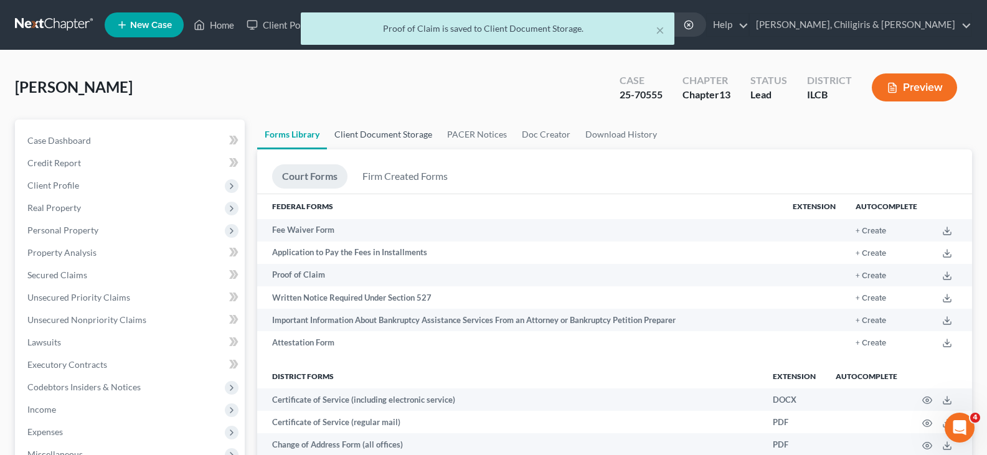
click at [391, 126] on link "Client Document Storage" at bounding box center [383, 135] width 113 height 30
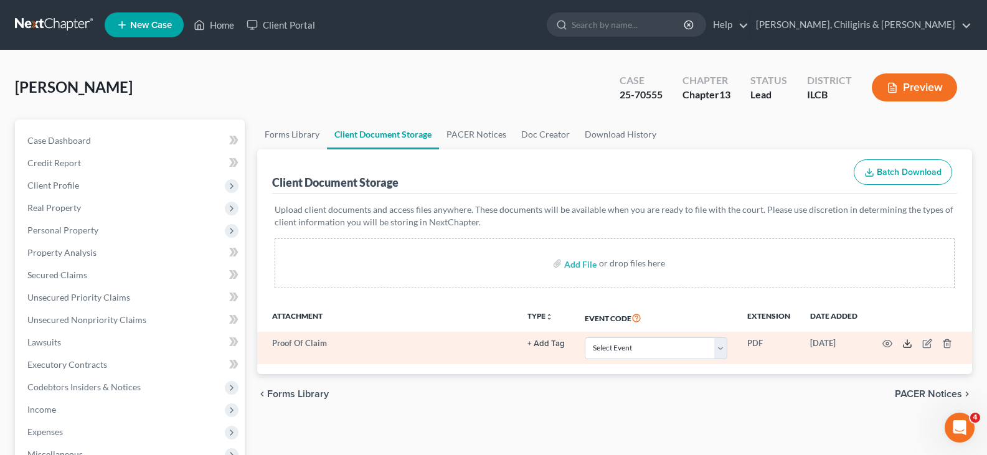
click at [910, 347] on icon at bounding box center [907, 344] width 10 height 10
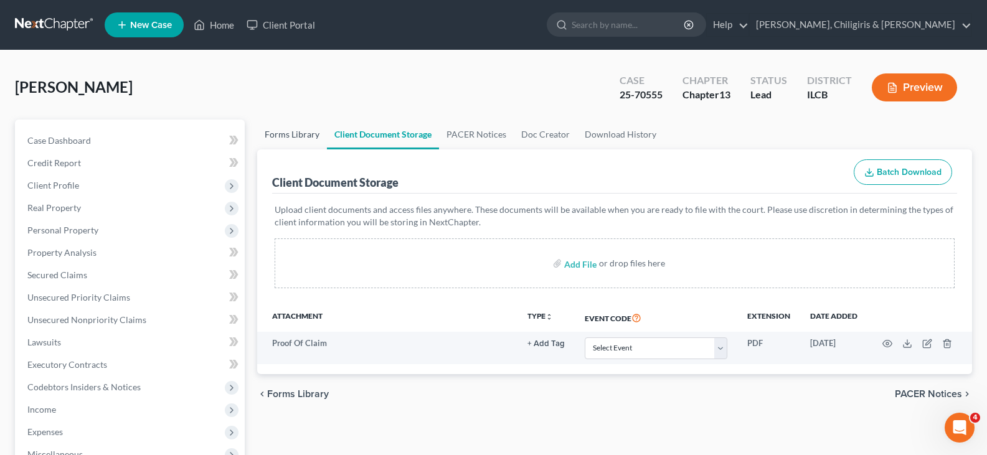
click at [310, 134] on link "Forms Library" at bounding box center [292, 135] width 70 height 30
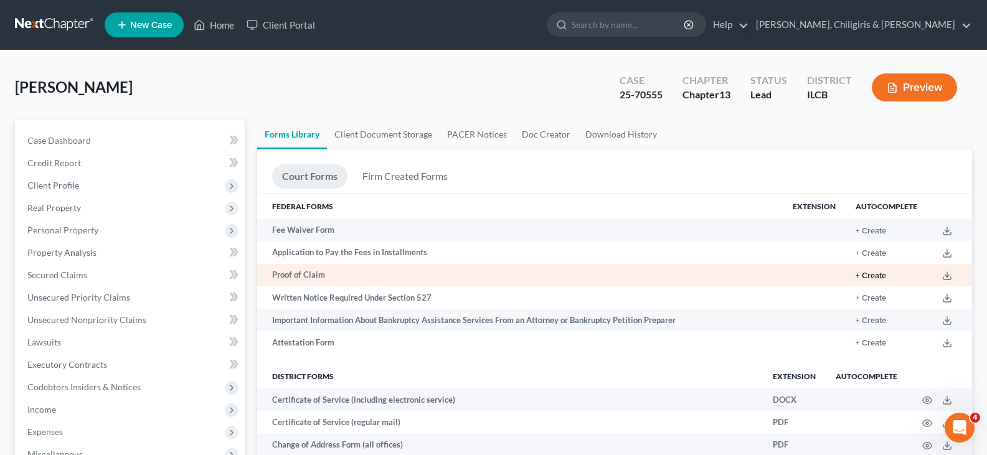
click at [879, 278] on button "+ Create" at bounding box center [871, 276] width 31 height 8
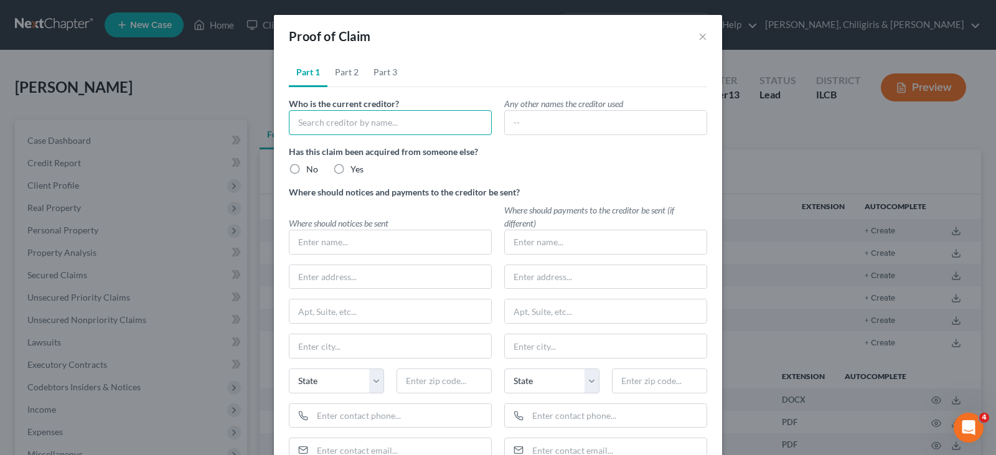
click at [352, 127] on input "text" at bounding box center [390, 122] width 203 height 25
type input "CEFCU"
click at [306, 169] on label "No" at bounding box center [312, 169] width 12 height 12
click at [311, 169] on input "No" at bounding box center [315, 167] width 8 height 8
radio input "true"
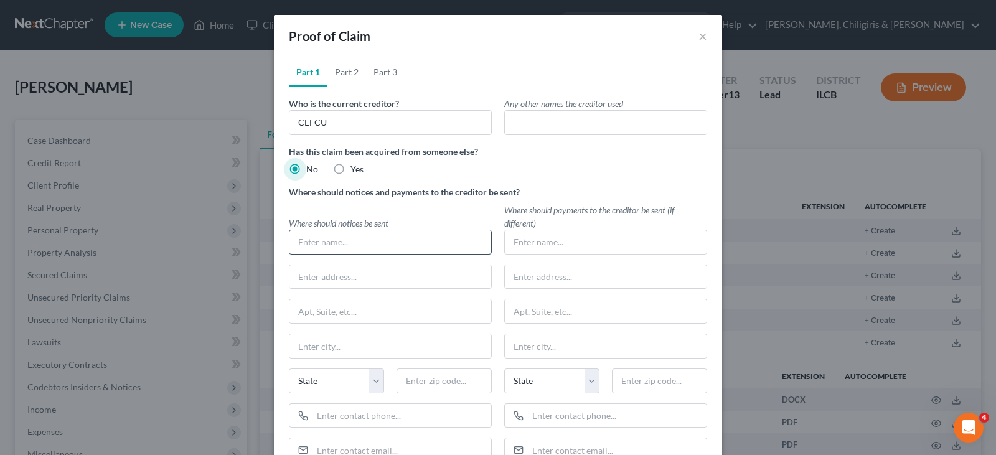
click at [320, 242] on input "text" at bounding box center [391, 242] width 202 height 24
type input "C"
type input "CEFCU"
type input "[STREET_ADDRESS][PERSON_NAME]"
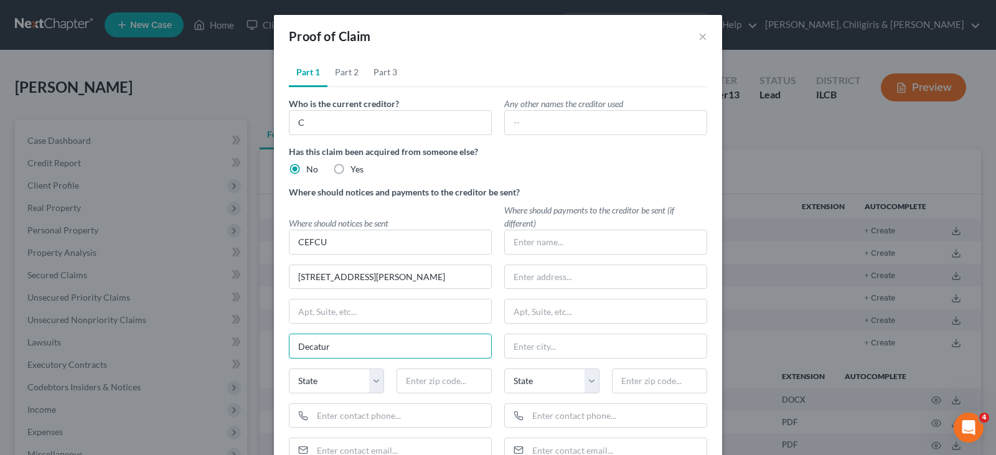
type input "Decatur"
select select "14"
type input "62526"
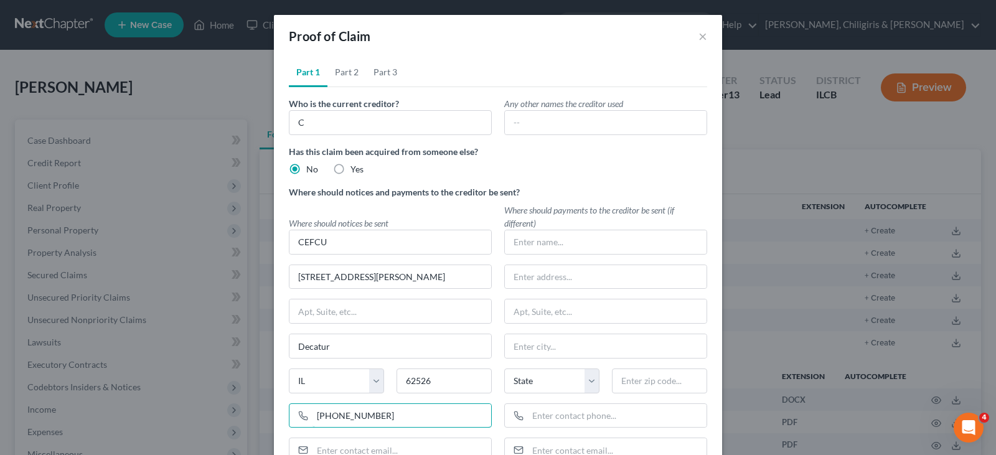
type input "[PHONE_NUMBER]"
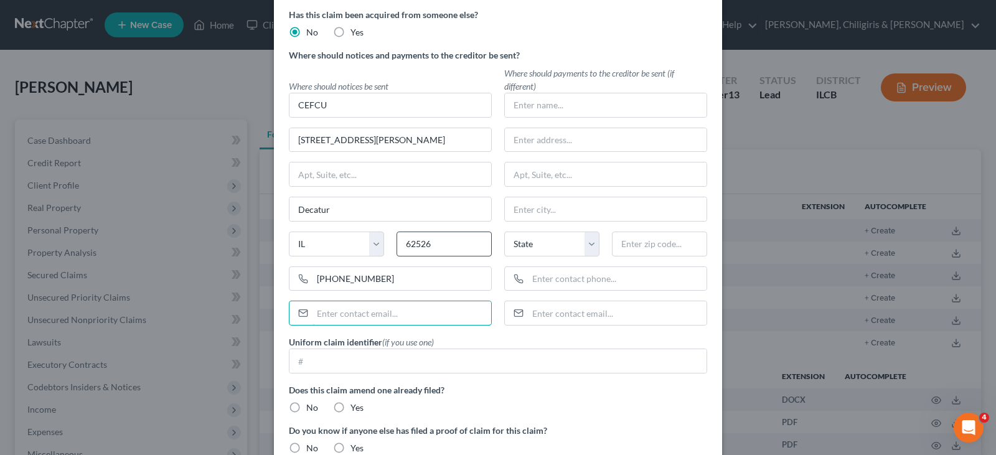
scroll to position [163, 0]
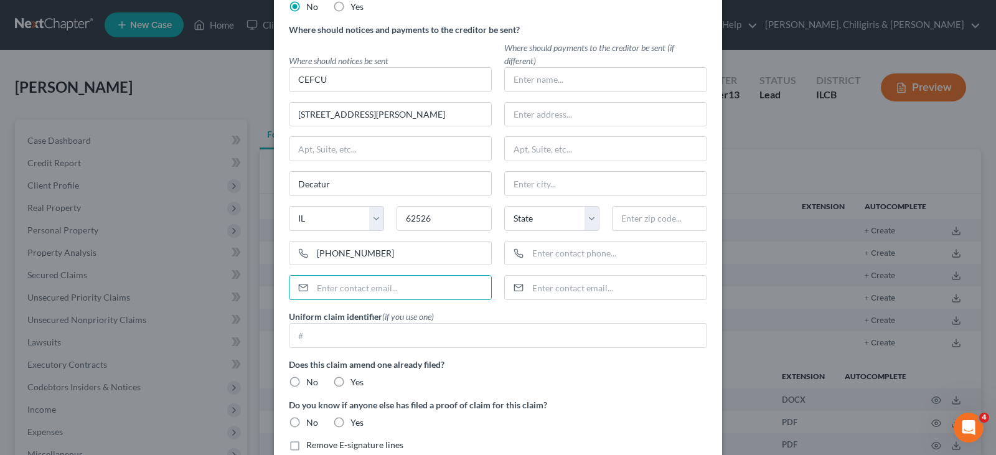
drag, startPoint x: 288, startPoint y: 380, endPoint x: 290, endPoint y: 392, distance: 11.5
click at [306, 382] on label "No" at bounding box center [312, 382] width 12 height 12
click at [311, 382] on input "No" at bounding box center [315, 380] width 8 height 8
radio input "true"
click at [306, 420] on label "No" at bounding box center [312, 423] width 12 height 12
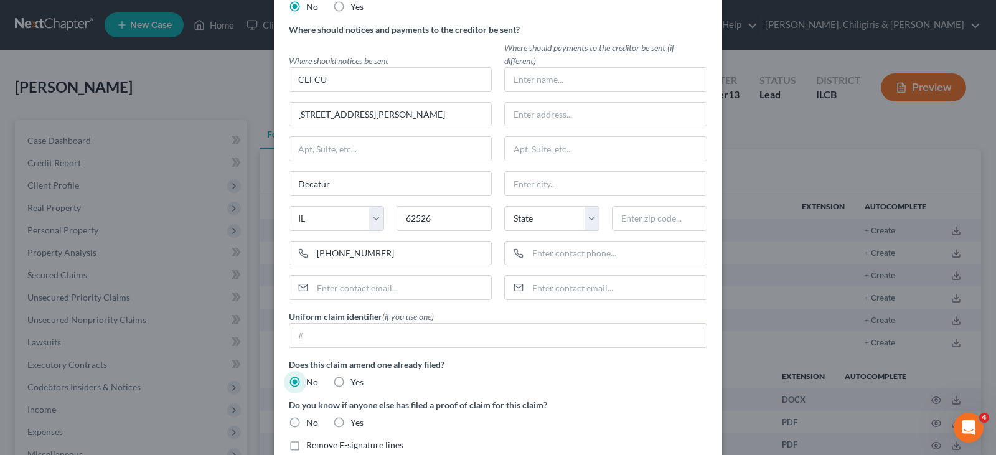
click at [311, 420] on input "No" at bounding box center [315, 421] width 8 height 8
radio input "true"
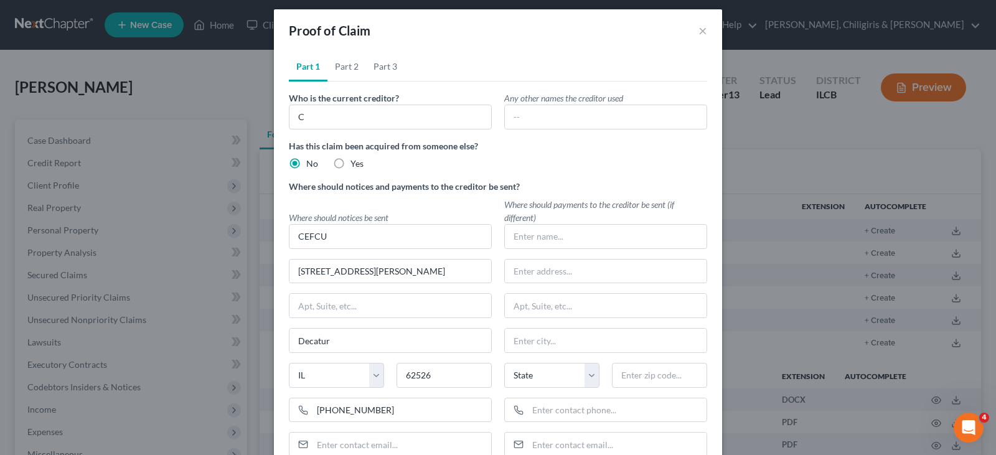
scroll to position [0, 0]
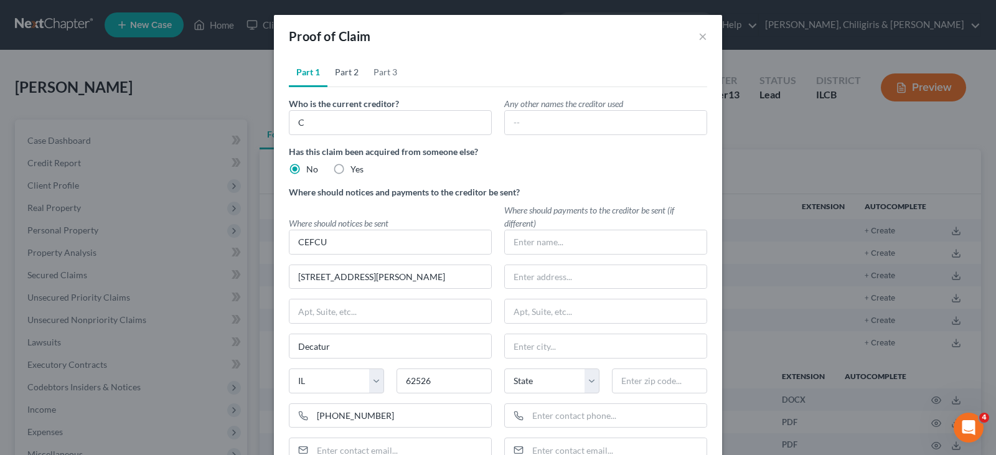
click at [347, 73] on link "Part 2" at bounding box center [347, 72] width 39 height 30
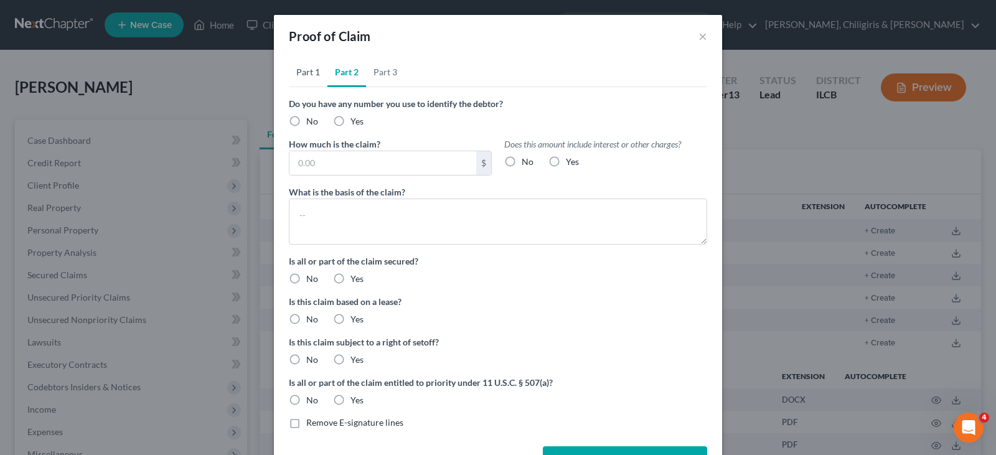
click at [303, 77] on link "Part 1" at bounding box center [308, 72] width 39 height 30
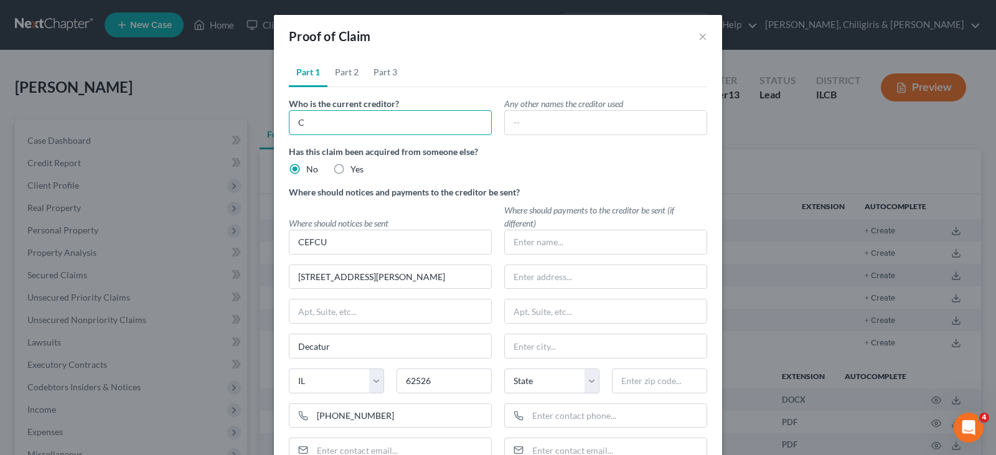
click at [333, 125] on input "C" at bounding box center [390, 122] width 203 height 25
type input "CEFCU"
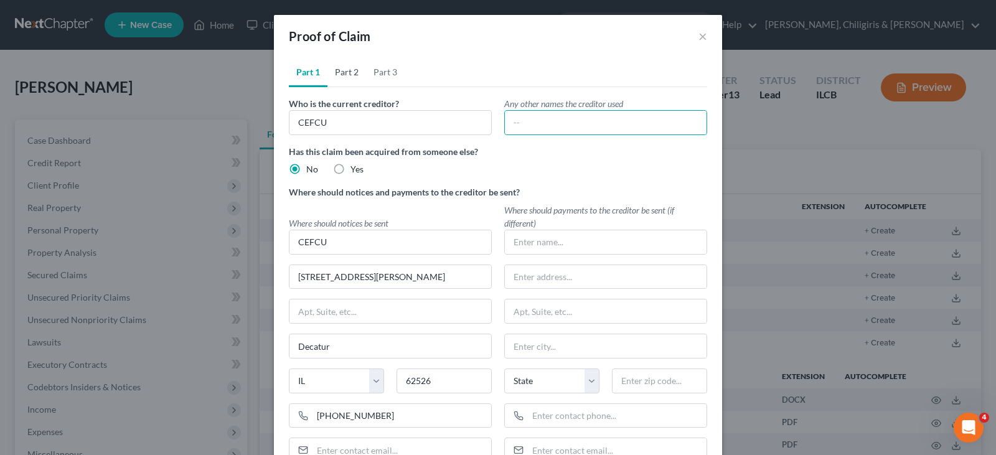
click at [338, 70] on link "Part 2" at bounding box center [347, 72] width 39 height 30
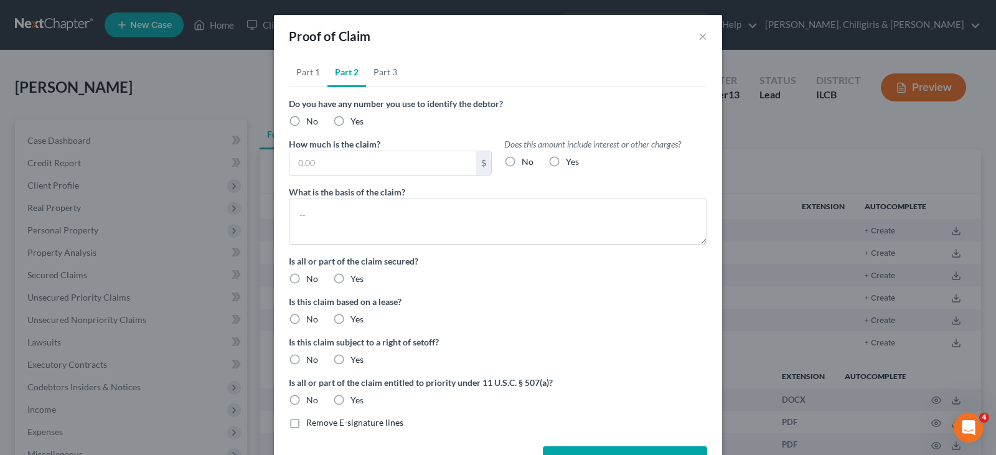
click at [306, 120] on label "No" at bounding box center [312, 121] width 12 height 12
click at [311, 120] on input "No" at bounding box center [315, 119] width 8 height 8
radio input "true"
click at [300, 162] on input "text" at bounding box center [383, 163] width 187 height 24
type input "20,000.00"
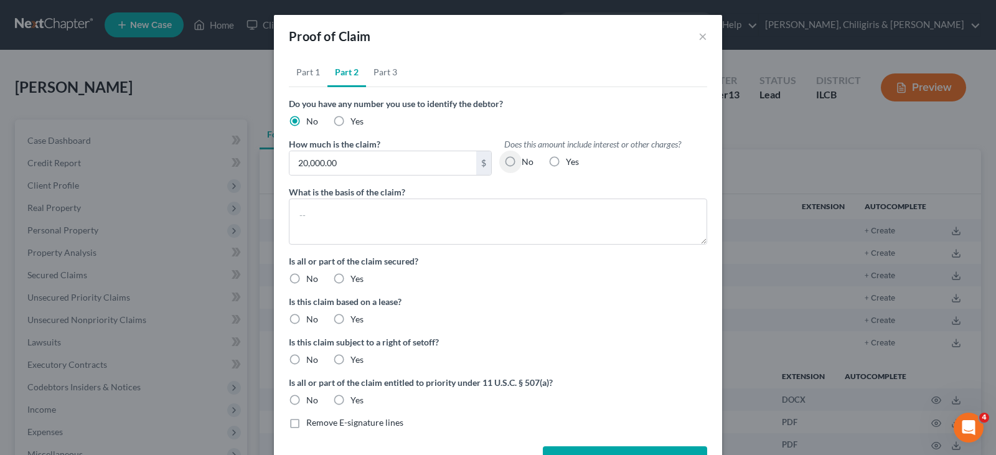
click at [566, 163] on label "Yes" at bounding box center [572, 162] width 13 height 12
click at [571, 163] on input "Yes" at bounding box center [575, 160] width 8 height 8
radio input "true"
click at [389, 213] on textarea at bounding box center [498, 222] width 418 height 46
type textarea "2018 Ford Transit"
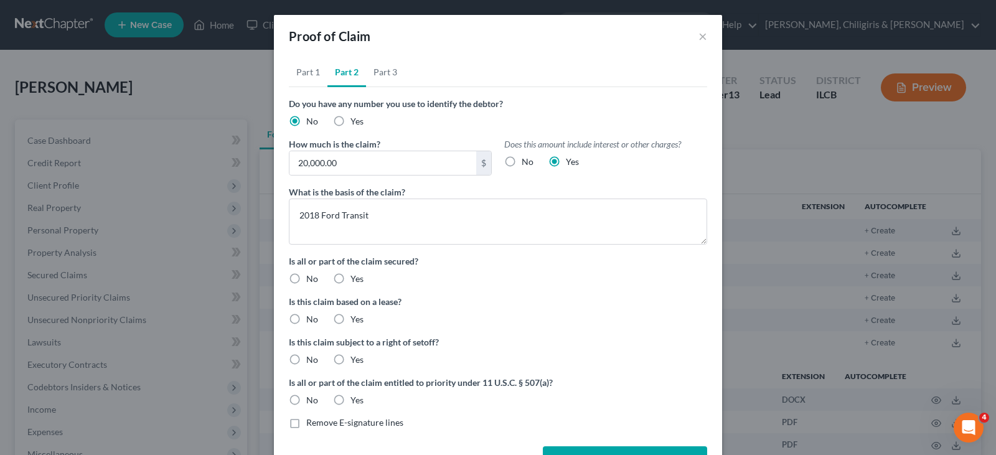
click at [351, 280] on label "Yes" at bounding box center [357, 279] width 13 height 12
click at [356, 280] on input "Yes" at bounding box center [360, 277] width 8 height 8
radio input "true"
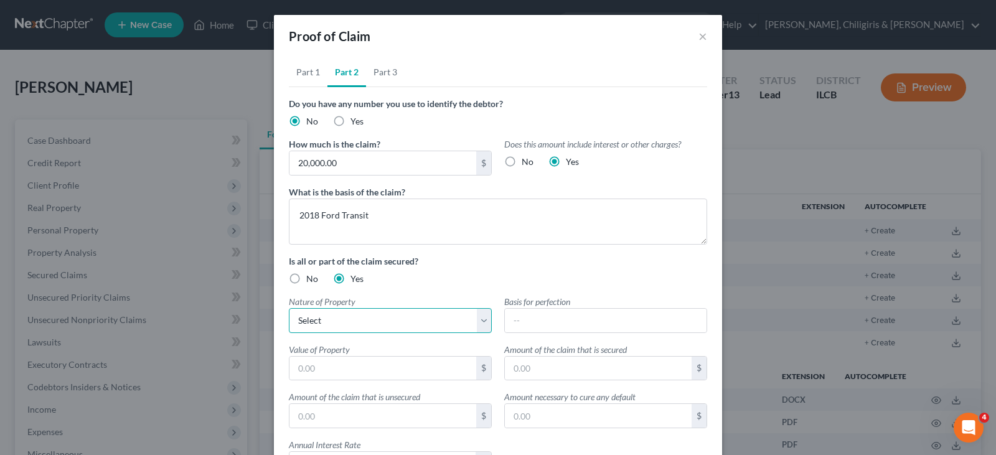
click at [325, 321] on select "Select Real Estate Motor Vehicle Other" at bounding box center [390, 320] width 203 height 25
select select "1"
click at [289, 308] on select "Select Real Estate Motor Vehicle Other" at bounding box center [390, 320] width 203 height 25
click at [397, 369] on input "text" at bounding box center [383, 369] width 187 height 24
type input "14,580.00"
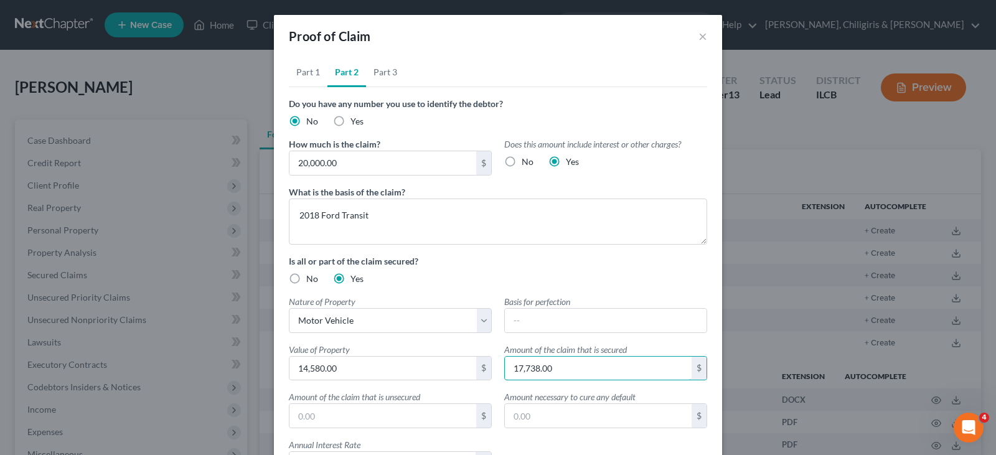
type input "17,738.00"
type input "2,262.00"
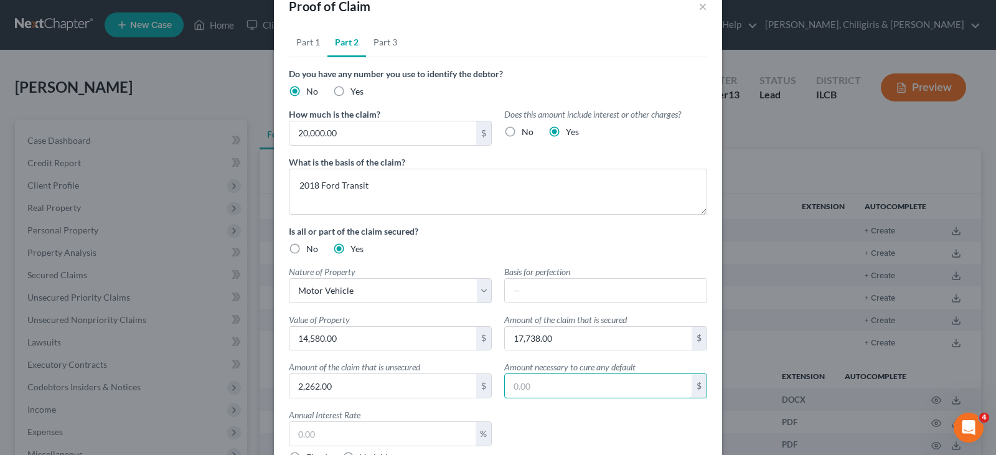
scroll to position [47, 0]
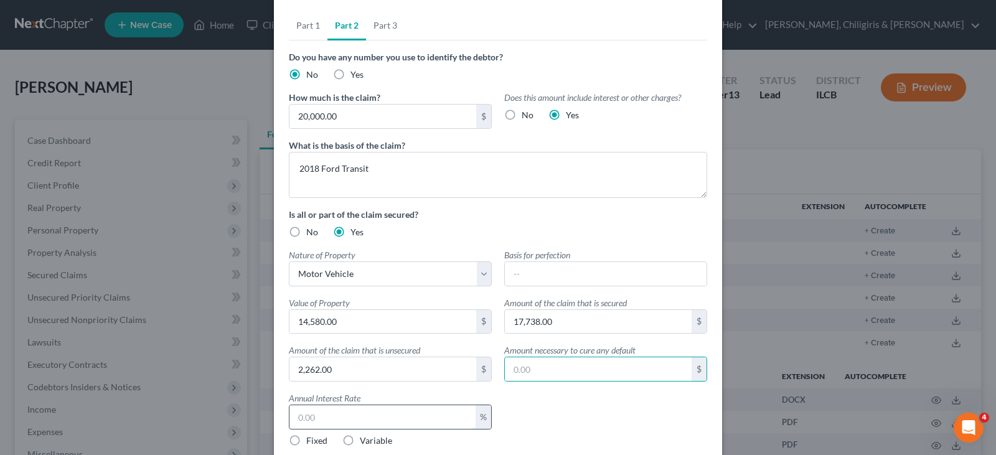
click at [349, 420] on input "text" at bounding box center [383, 417] width 186 height 24
type input "8"
click at [306, 440] on label "Fixed" at bounding box center [316, 441] width 21 height 12
click at [311, 440] on input "Fixed" at bounding box center [315, 439] width 8 height 8
radio input "true"
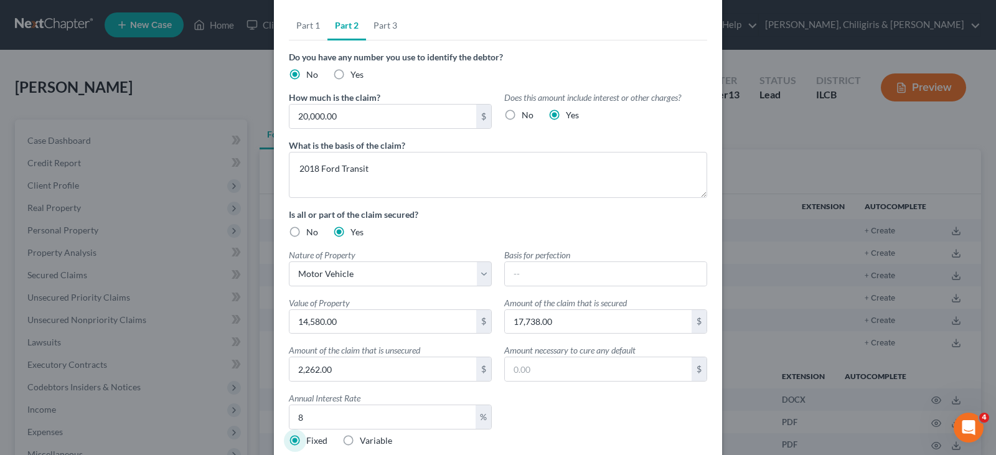
scroll to position [251, 0]
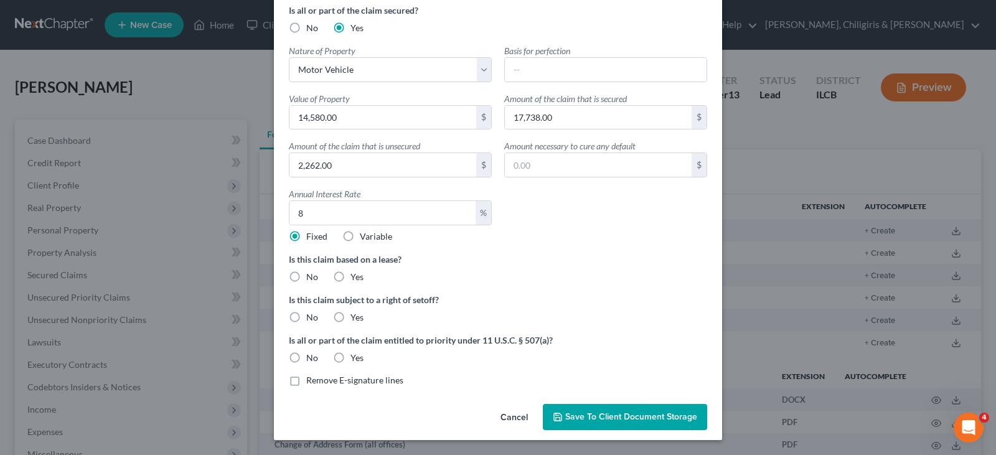
click at [306, 275] on label "No" at bounding box center [312, 277] width 12 height 12
click at [311, 275] on input "No" at bounding box center [315, 275] width 8 height 8
radio input "true"
click at [306, 316] on label "No" at bounding box center [312, 317] width 12 height 12
click at [311, 316] on input "No" at bounding box center [315, 315] width 8 height 8
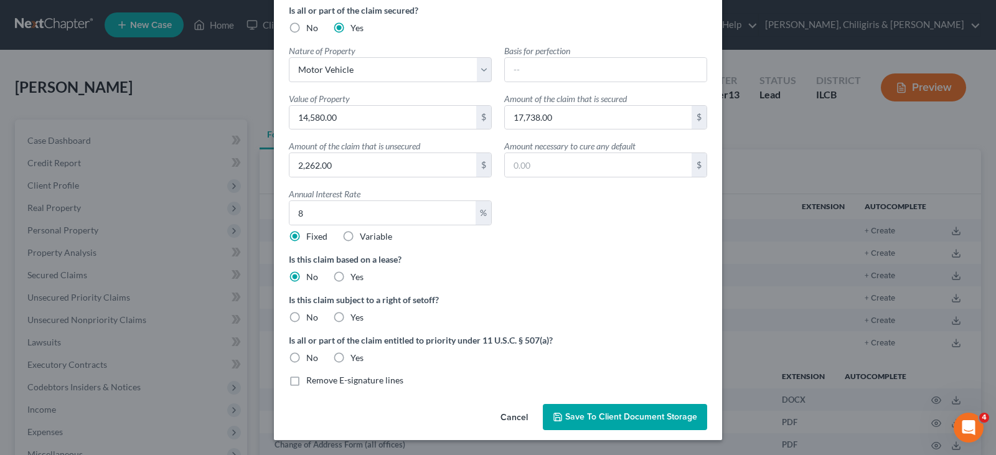
radio input "true"
click at [306, 357] on label "No" at bounding box center [312, 358] width 12 height 12
click at [311, 357] on input "No" at bounding box center [315, 356] width 8 height 8
radio input "true"
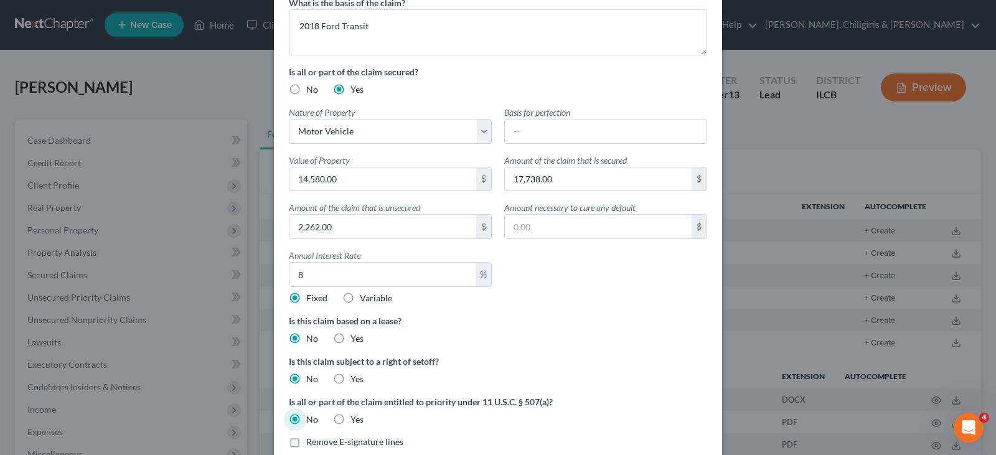
scroll to position [189, 0]
click at [316, 276] on input "8" at bounding box center [383, 275] width 186 height 24
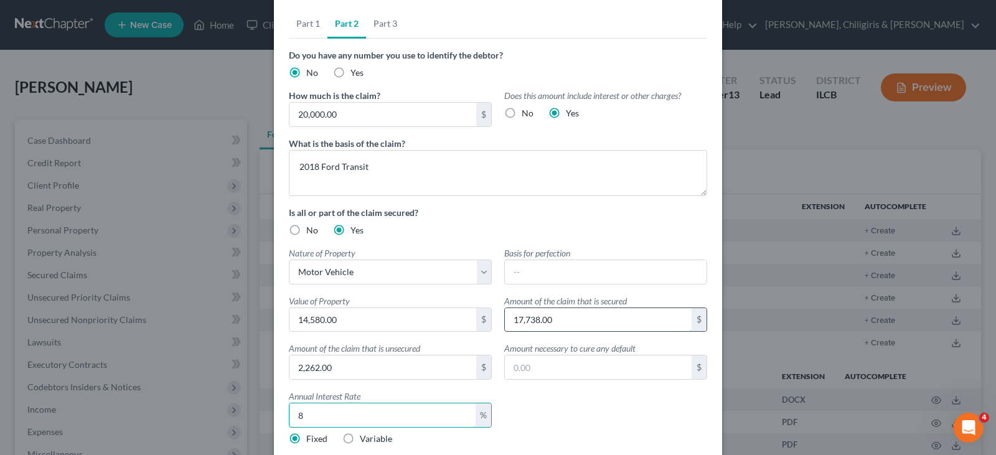
scroll to position [0, 0]
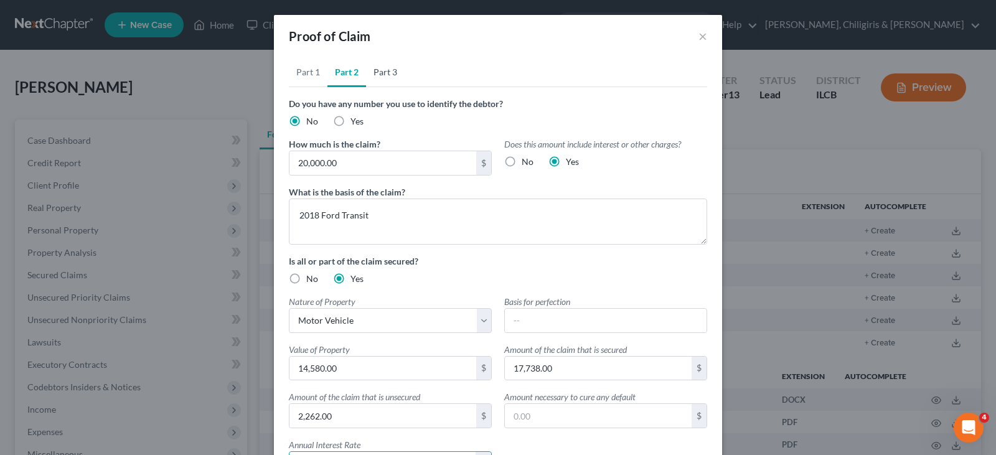
click at [388, 75] on link "Part 3" at bounding box center [385, 72] width 39 height 30
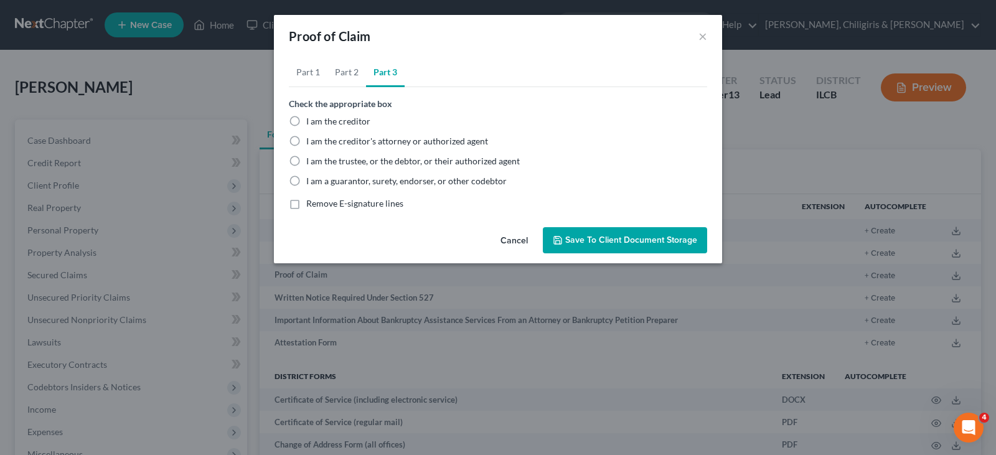
click at [306, 163] on label "I am the trustee, or the debtor, or their authorized agent" at bounding box center [413, 161] width 214 height 12
click at [311, 163] on input "I am the trustee, or the debtor, or their authorized agent" at bounding box center [315, 159] width 8 height 8
radio input "true"
click at [575, 243] on span "Save to Client Document Storage" at bounding box center [631, 240] width 132 height 11
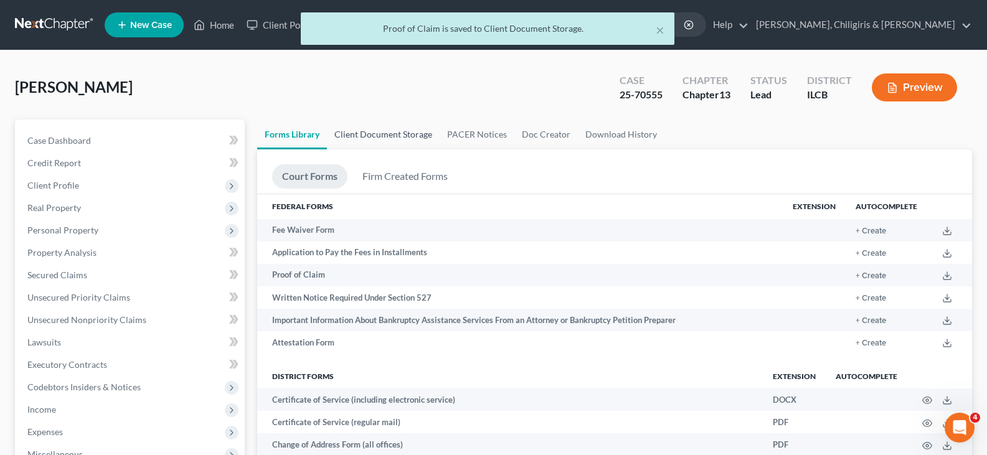
click at [419, 138] on link "Client Document Storage" at bounding box center [383, 135] width 113 height 30
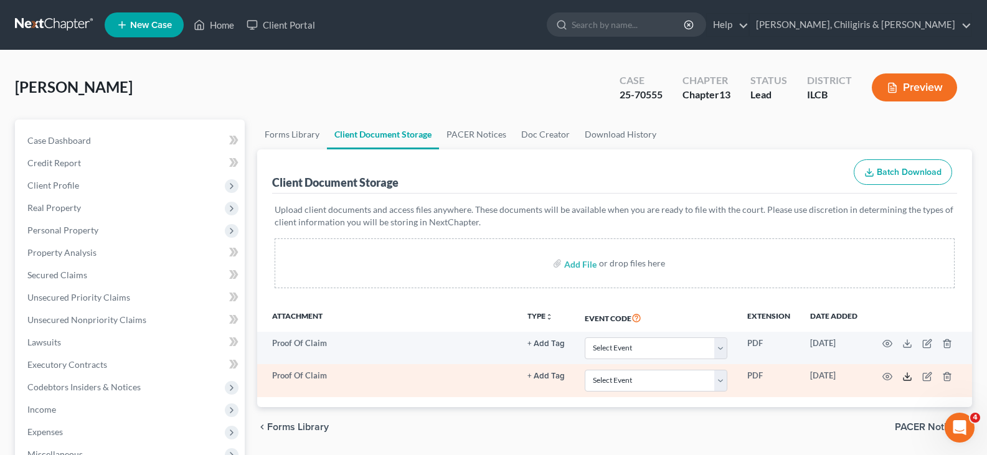
click at [905, 379] on icon at bounding box center [907, 377] width 10 height 10
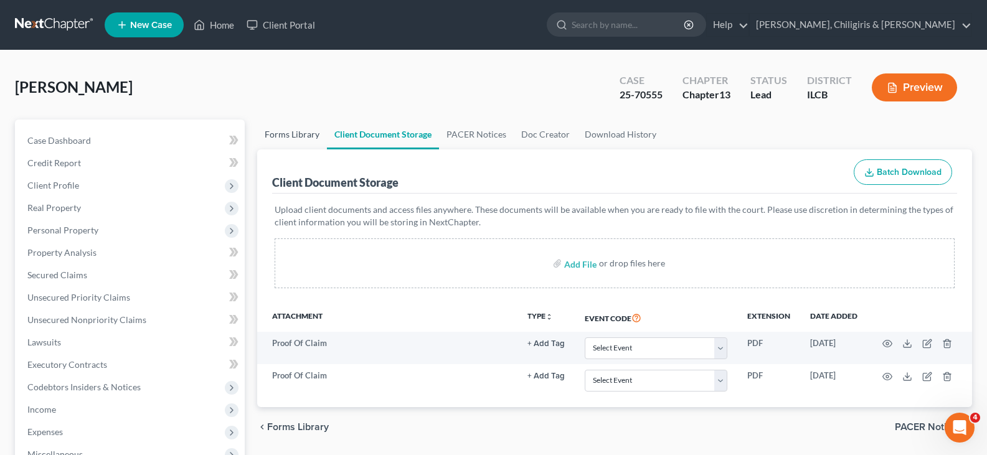
drag, startPoint x: 296, startPoint y: 130, endPoint x: 339, endPoint y: 140, distance: 44.1
click at [296, 130] on link "Forms Library" at bounding box center [292, 135] width 70 height 30
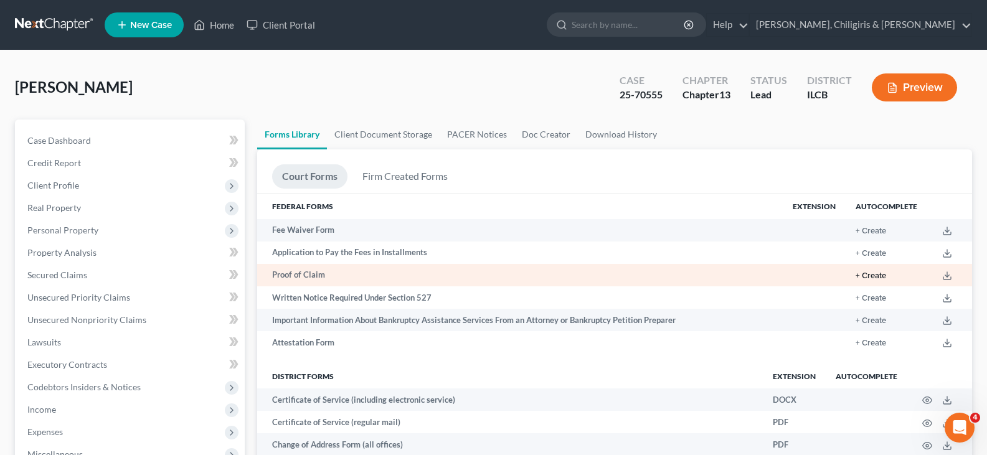
click at [878, 280] on button "+ Create" at bounding box center [871, 276] width 31 height 8
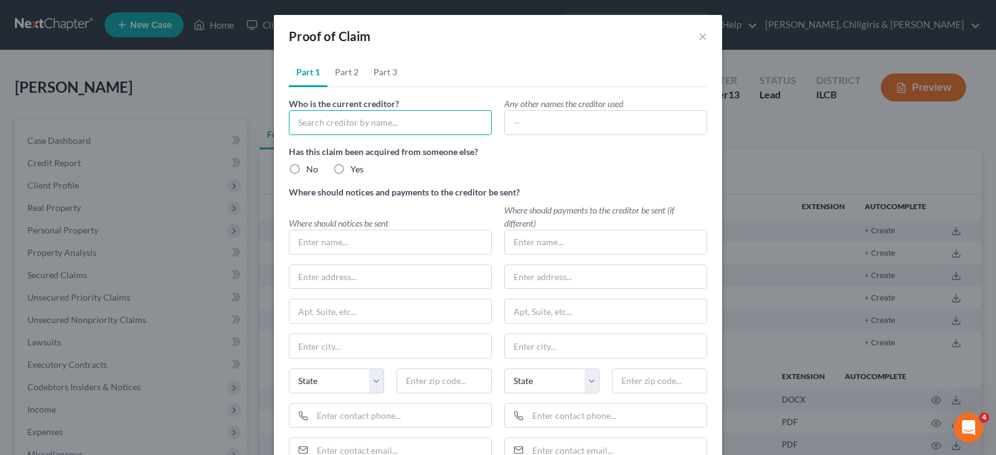
click at [298, 124] on input "text" at bounding box center [390, 122] width 203 height 25
type input "Land of Lincoln Credit Union"
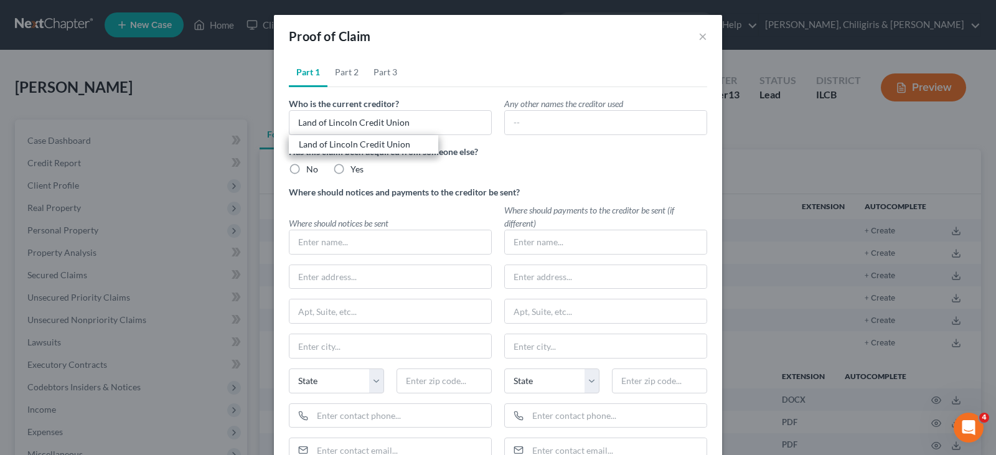
click at [306, 170] on label "No" at bounding box center [312, 169] width 12 height 12
click at [311, 170] on input "No" at bounding box center [315, 167] width 8 height 8
radio input "true"
click at [318, 237] on input "text" at bounding box center [391, 242] width 202 height 24
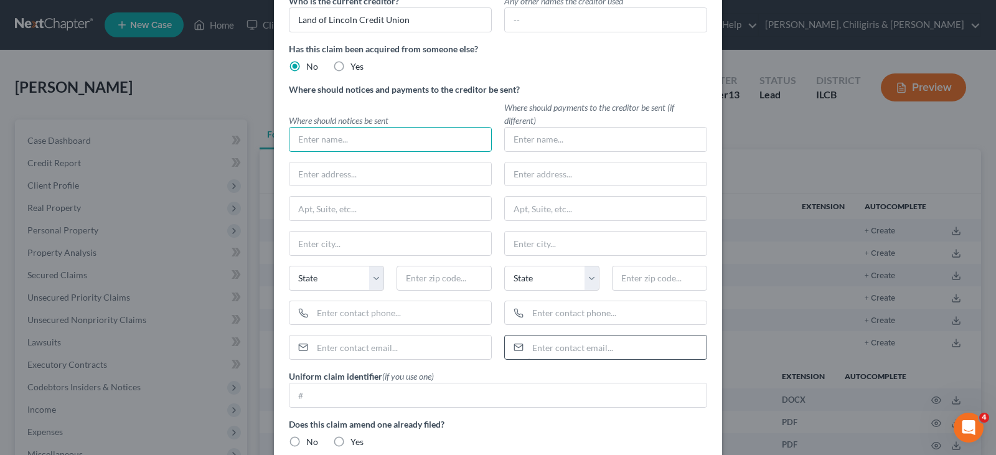
scroll to position [227, 0]
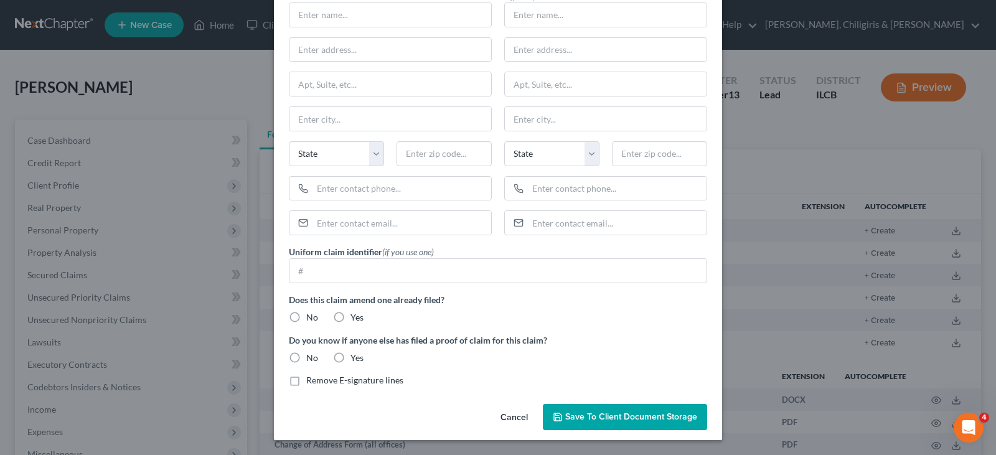
click at [513, 422] on button "Cancel" at bounding box center [514, 417] width 47 height 25
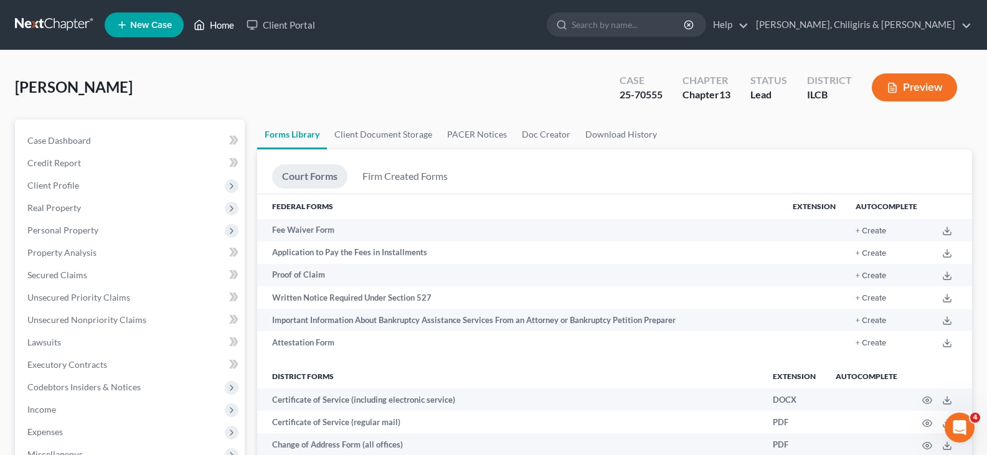
click at [204, 22] on icon at bounding box center [199, 24] width 11 height 15
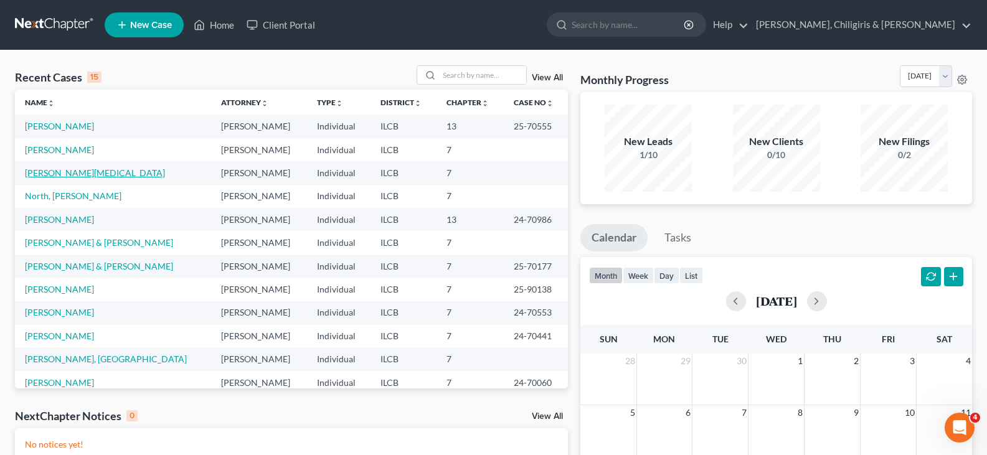
click at [68, 170] on link "[PERSON_NAME][MEDICAL_DATA]" at bounding box center [95, 173] width 140 height 11
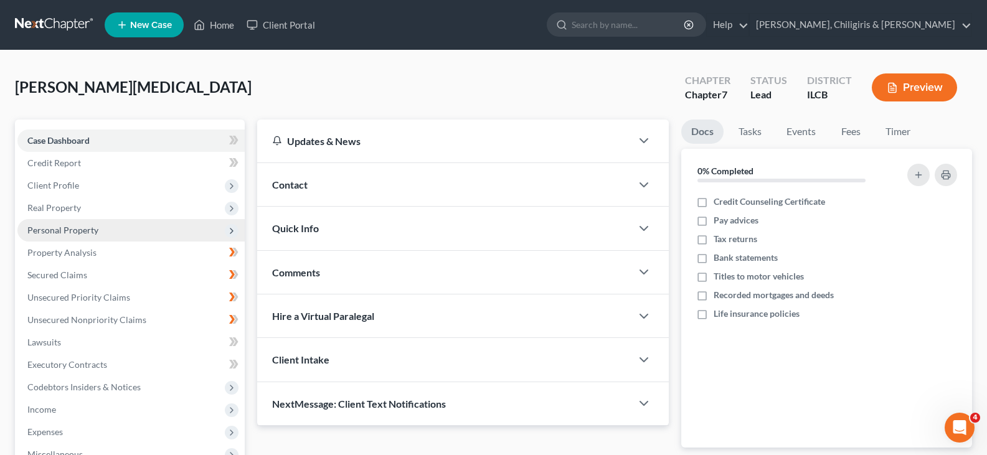
click at [85, 234] on span "Personal Property" at bounding box center [62, 230] width 71 height 11
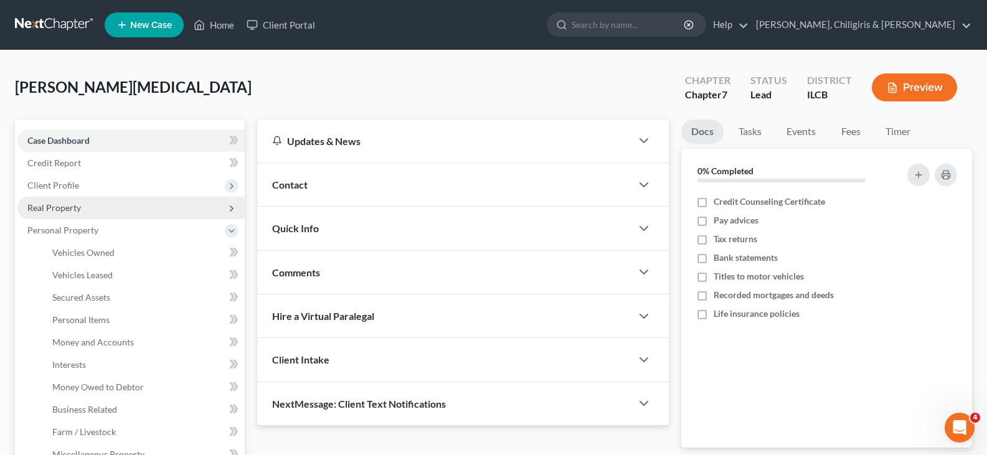
click at [67, 206] on span "Real Property" at bounding box center [54, 207] width 54 height 11
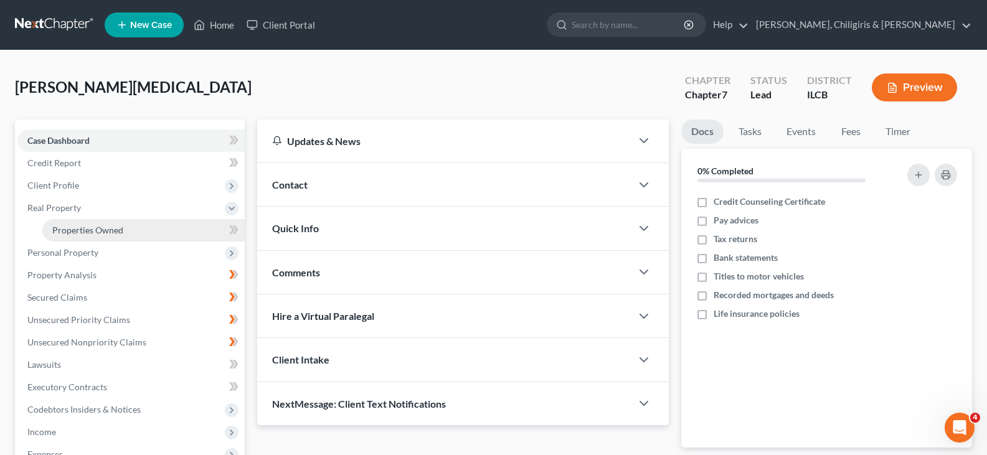
click at [93, 230] on span "Properties Owned" at bounding box center [87, 230] width 71 height 11
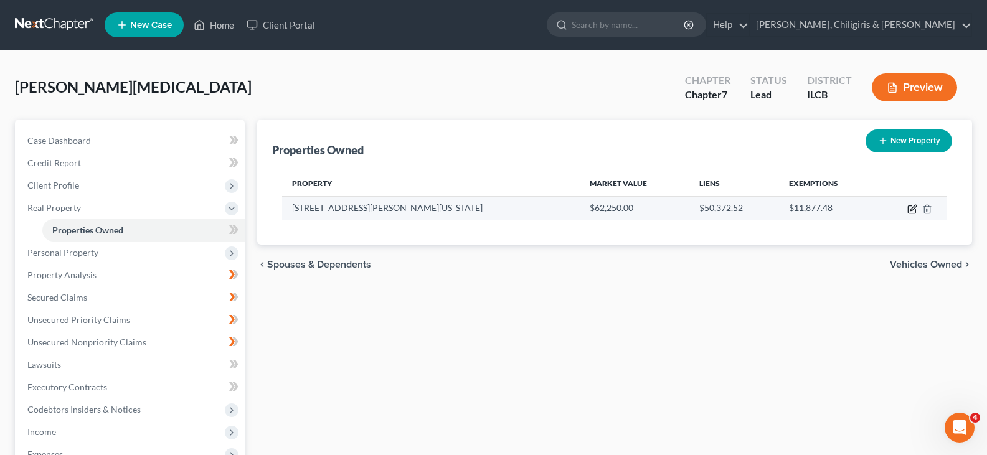
click at [911, 209] on icon "button" at bounding box center [913, 208] width 6 height 6
select select "14"
select select "0"
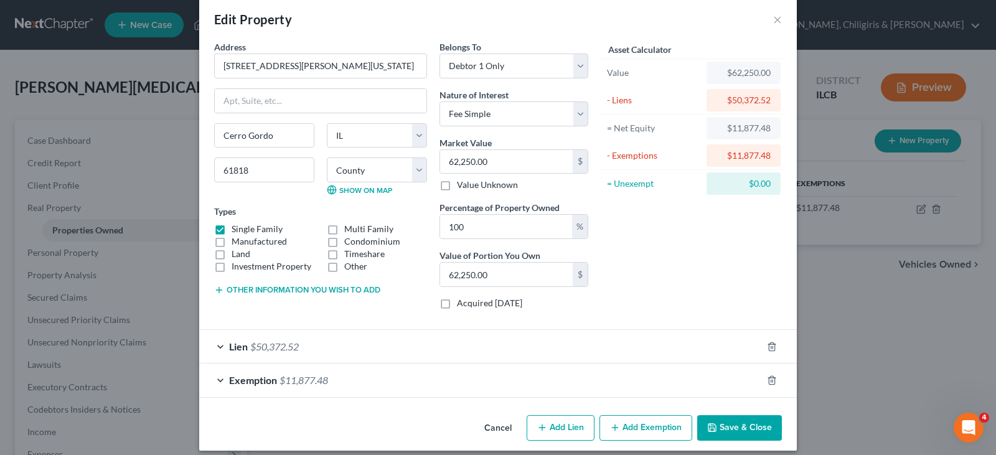
scroll to position [27, 0]
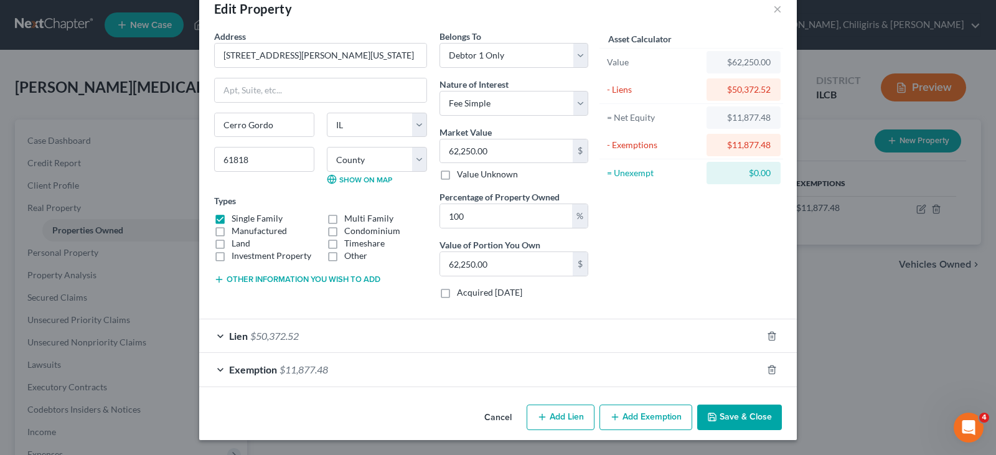
click at [874, 375] on div "Edit Property × Address * 310 [PERSON_NAME][US_STATE][GEOGRAPHIC_DATA] [US_STAT…" at bounding box center [498, 227] width 996 height 455
